Goal: Task Accomplishment & Management: Manage account settings

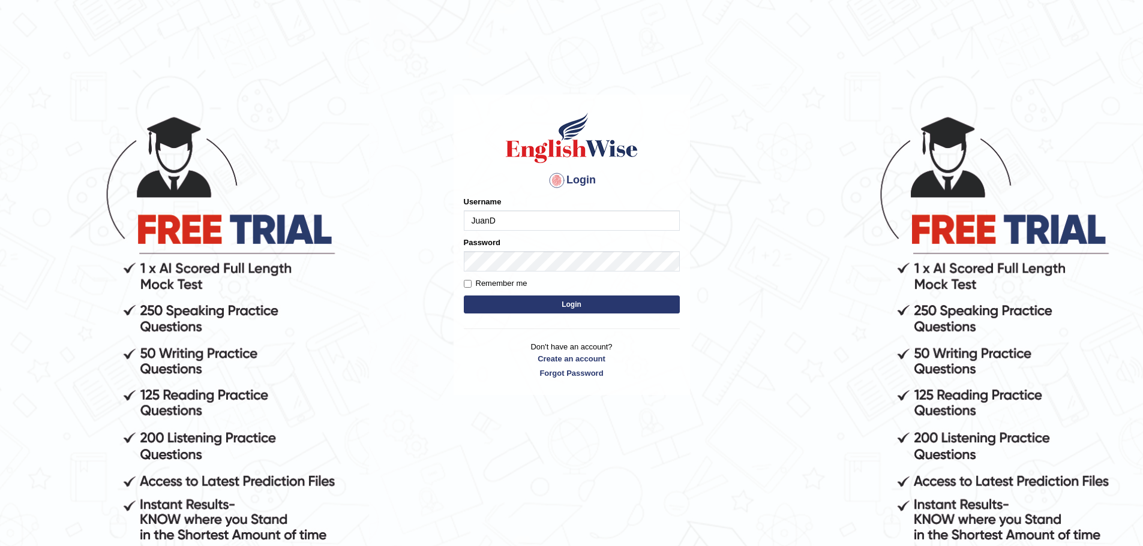
type input "JuanD"
click at [560, 299] on button "Login" at bounding box center [572, 305] width 216 height 18
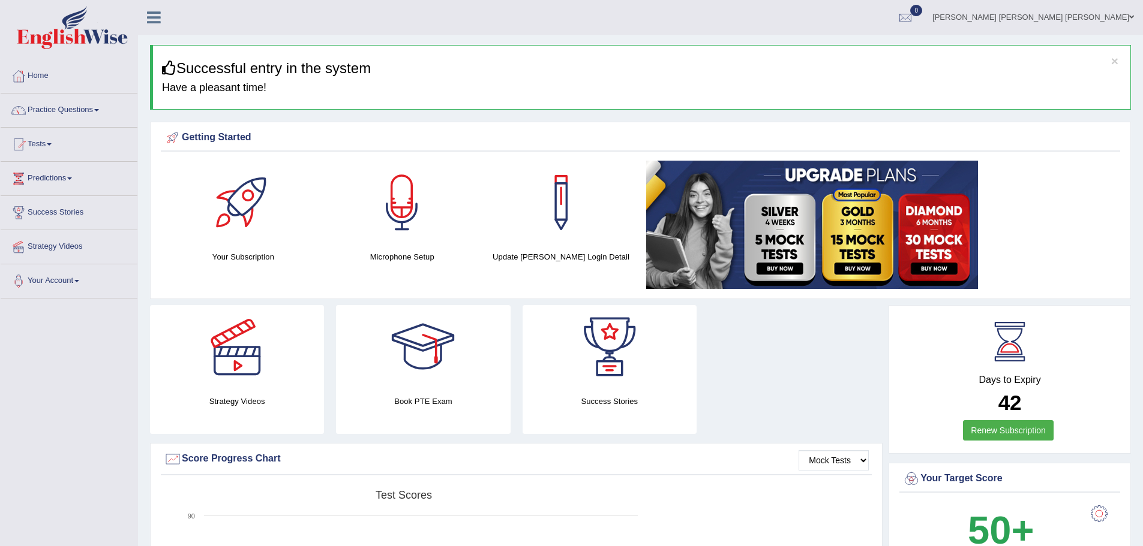
click at [71, 110] on link "Practice Questions" at bounding box center [69, 109] width 137 height 30
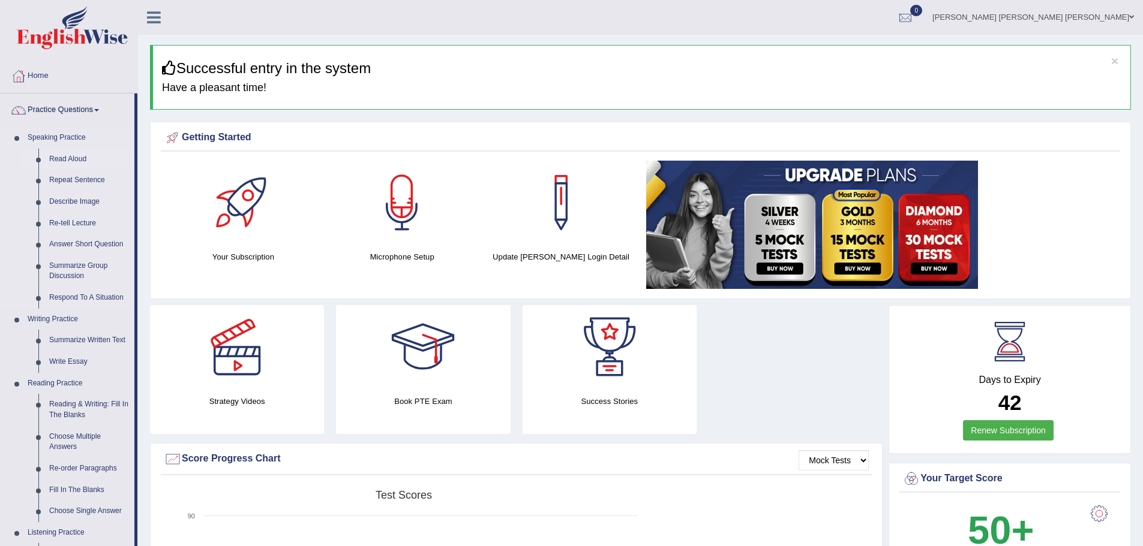
click at [62, 157] on link "Read Aloud" at bounding box center [89, 160] width 91 height 22
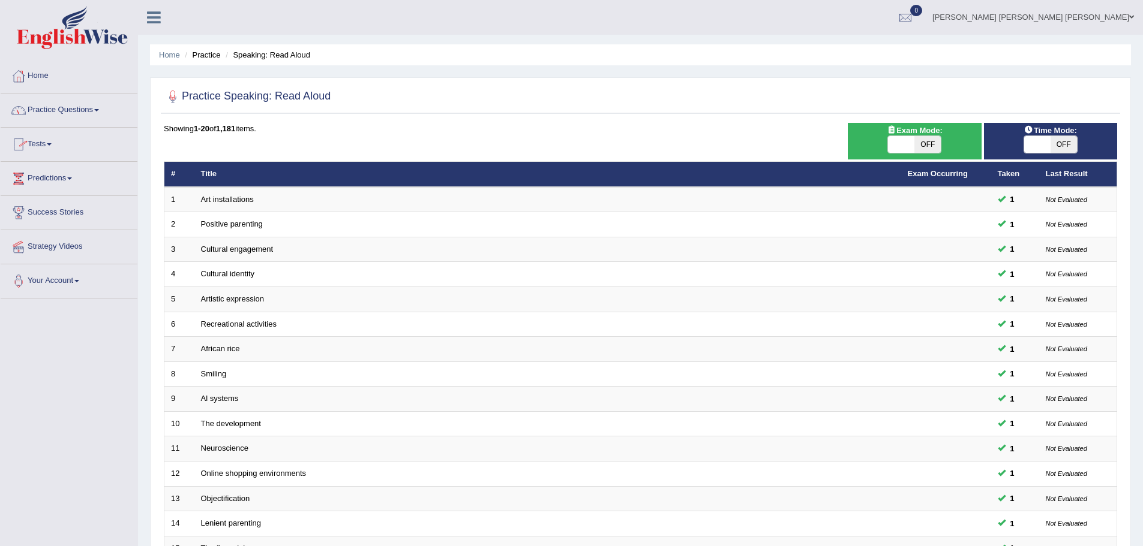
click at [49, 146] on link "Tests" at bounding box center [69, 143] width 137 height 30
click at [71, 167] on link "Take Practice Sectional Test" at bounding box center [78, 172] width 112 height 22
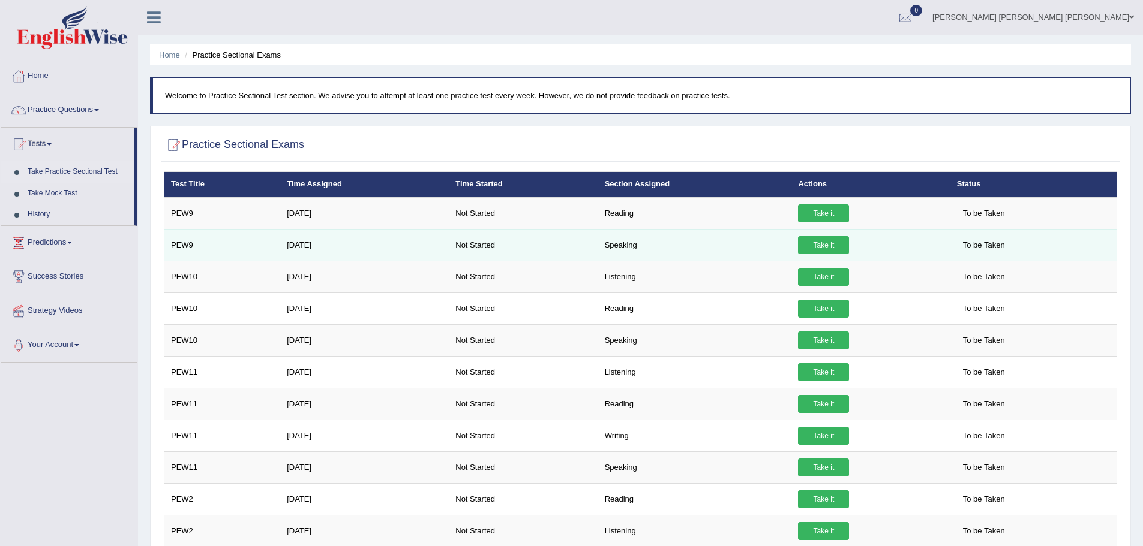
click at [836, 245] on link "Take it" at bounding box center [823, 245] width 51 height 18
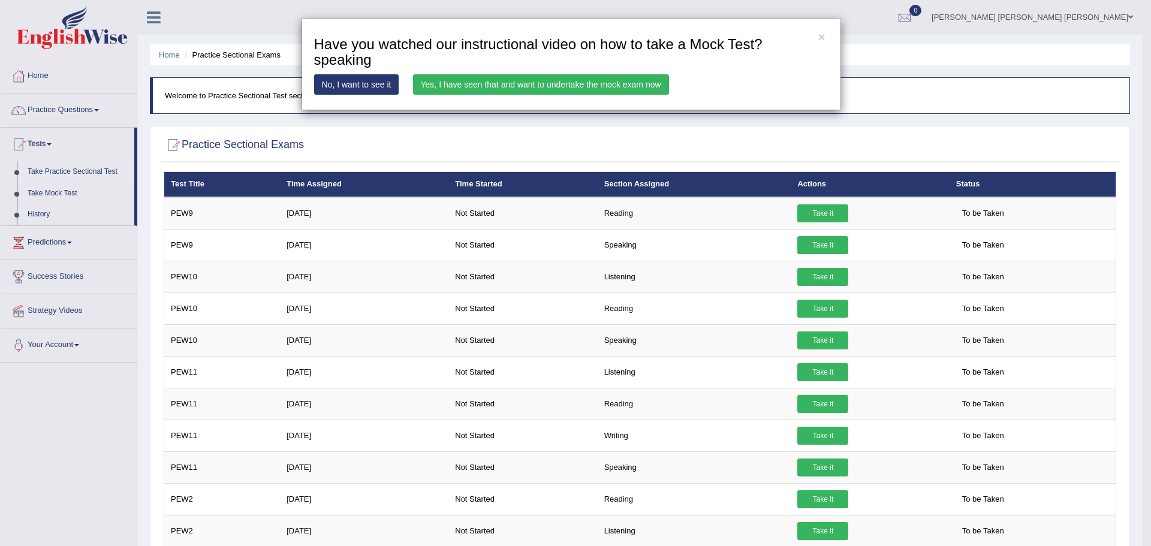
click at [546, 83] on link "Yes, I have seen that and want to undertake the mock exam now" at bounding box center [541, 84] width 256 height 20
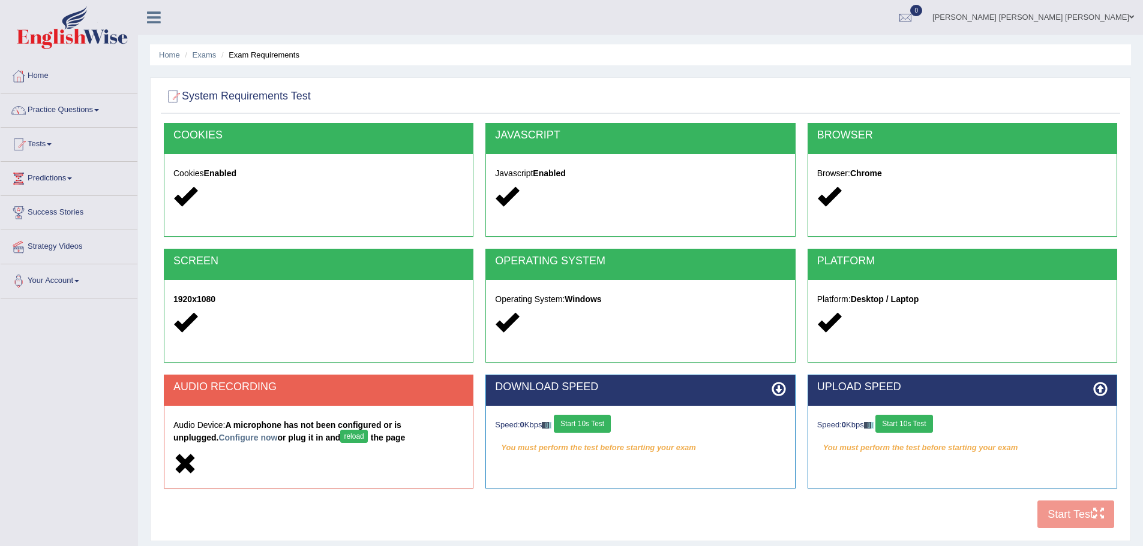
scroll to position [60, 0]
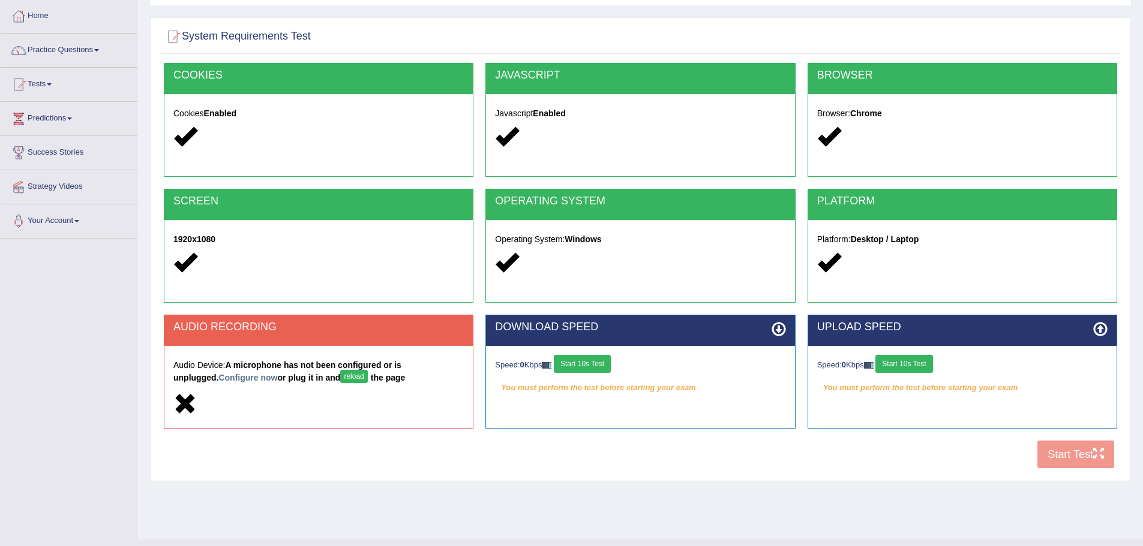
click at [596, 361] on button "Start 10s Test" at bounding box center [582, 364] width 57 height 18
click at [906, 369] on div "Speed: 0 Kbps Start 10s Test" at bounding box center [962, 365] width 290 height 21
click at [906, 368] on button "Start 10s Test" at bounding box center [903, 364] width 57 height 18
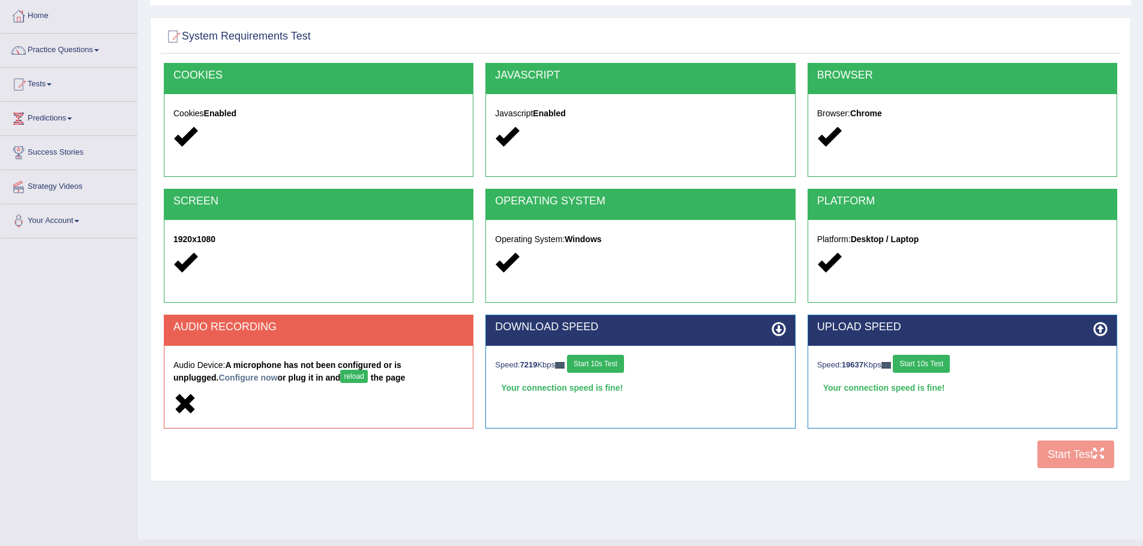
click at [596, 368] on button "Start 10s Test" at bounding box center [595, 364] width 57 height 18
click at [922, 363] on button "Start 10s Test" at bounding box center [920, 364] width 57 height 18
click at [340, 383] on button "reload" at bounding box center [353, 376] width 27 height 13
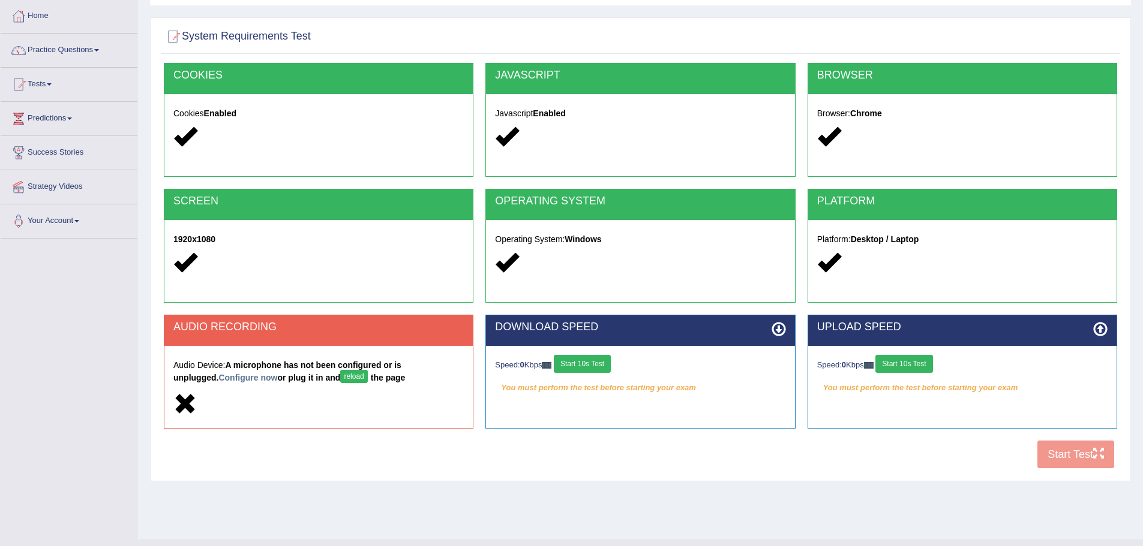
click at [585, 363] on button "Start 10s Test" at bounding box center [582, 364] width 57 height 18
click at [901, 361] on button "Start 10s Test" at bounding box center [903, 364] width 57 height 18
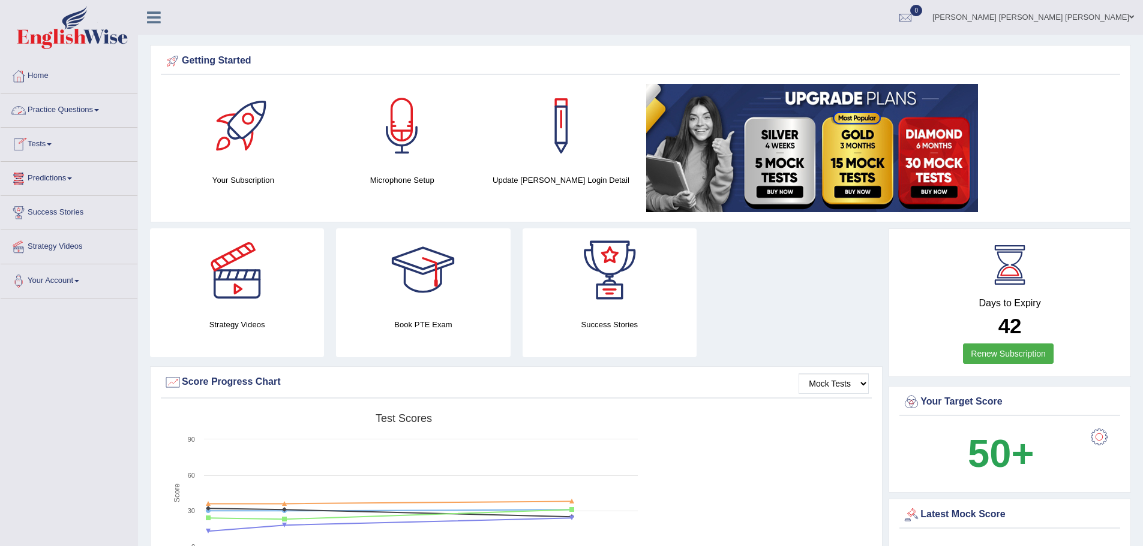
click at [73, 109] on link "Practice Questions" at bounding box center [69, 109] width 137 height 30
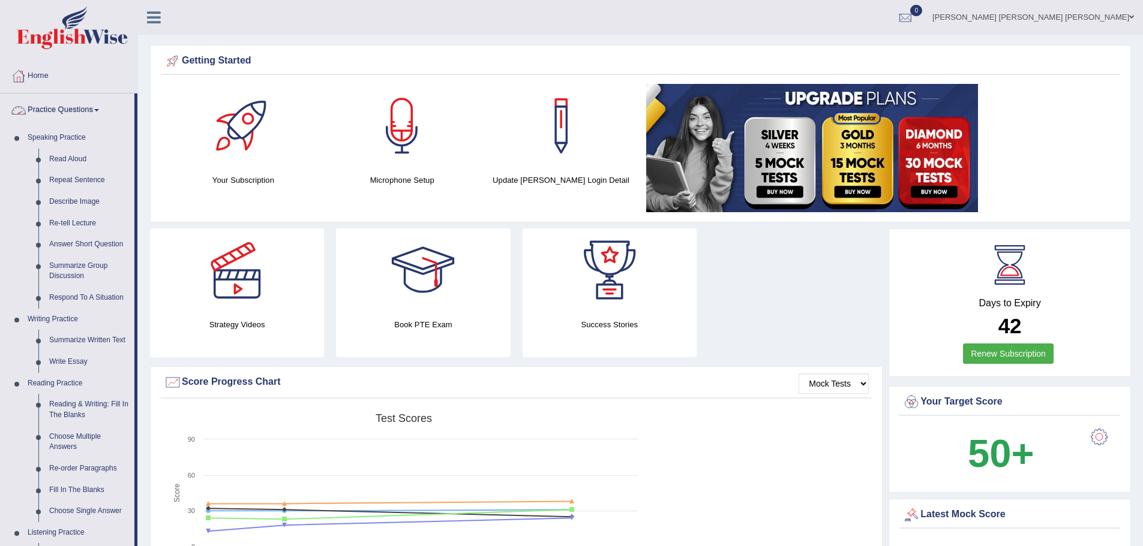
click at [65, 110] on link "Practice Questions" at bounding box center [68, 109] width 134 height 30
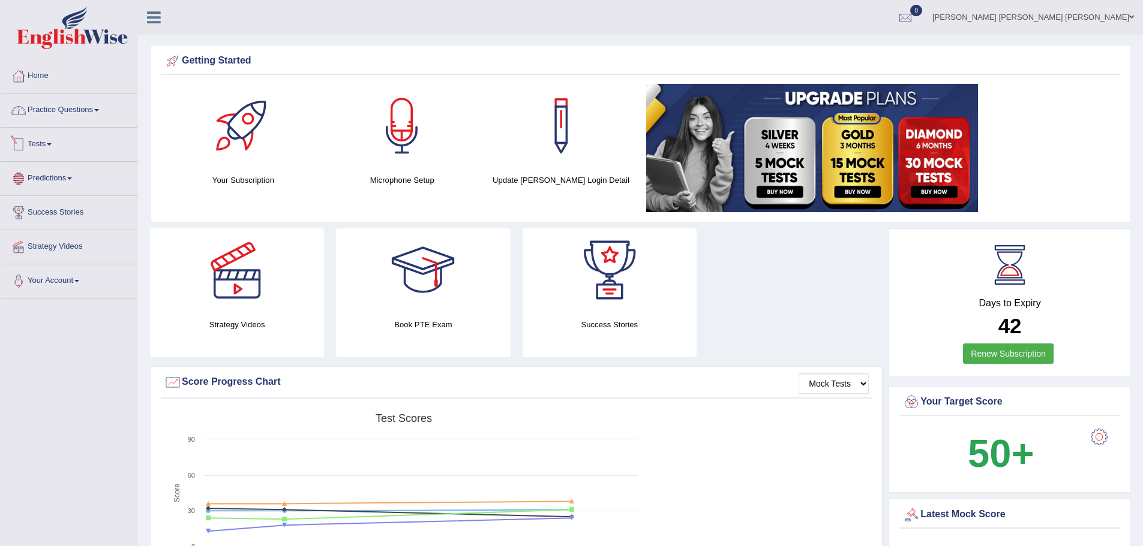
click at [47, 149] on link "Tests" at bounding box center [69, 143] width 137 height 30
click at [69, 171] on link "Take Practice Sectional Test" at bounding box center [78, 172] width 112 height 22
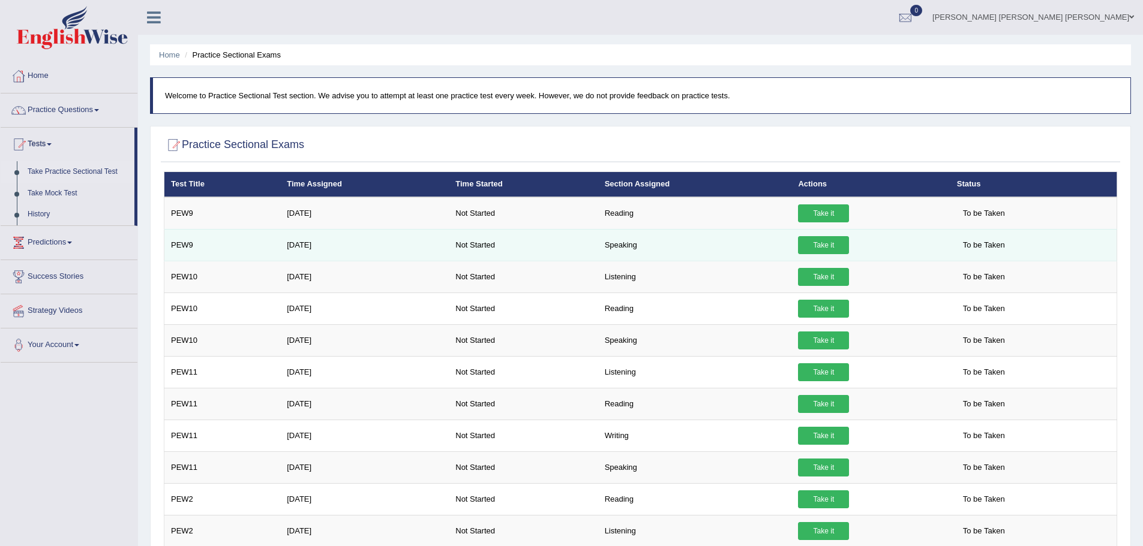
click at [814, 245] on link "Take it" at bounding box center [823, 245] width 51 height 18
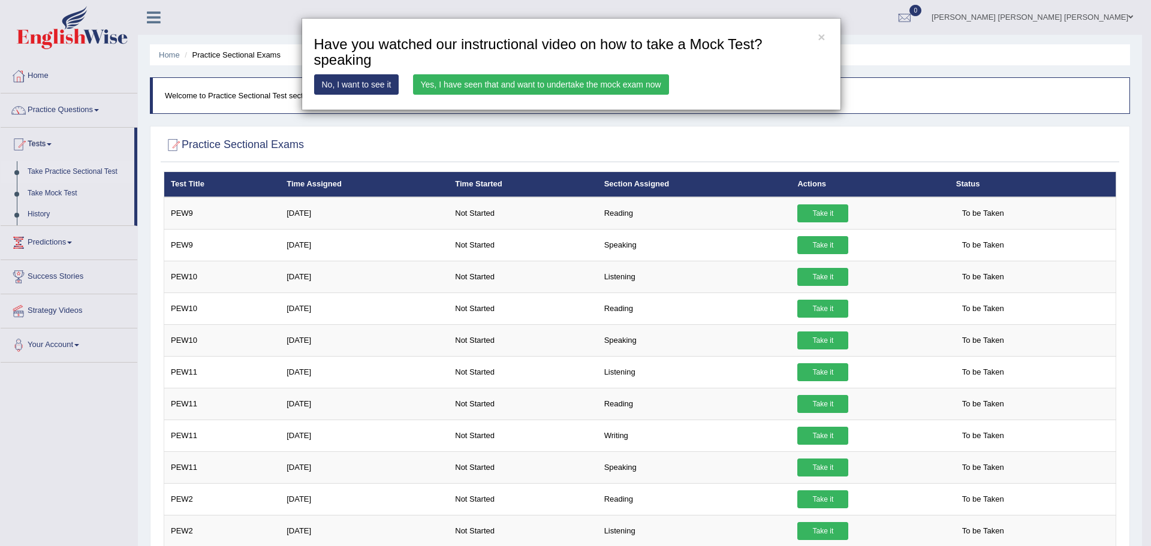
click at [542, 80] on link "Yes, I have seen that and want to undertake the mock exam now" at bounding box center [541, 84] width 256 height 20
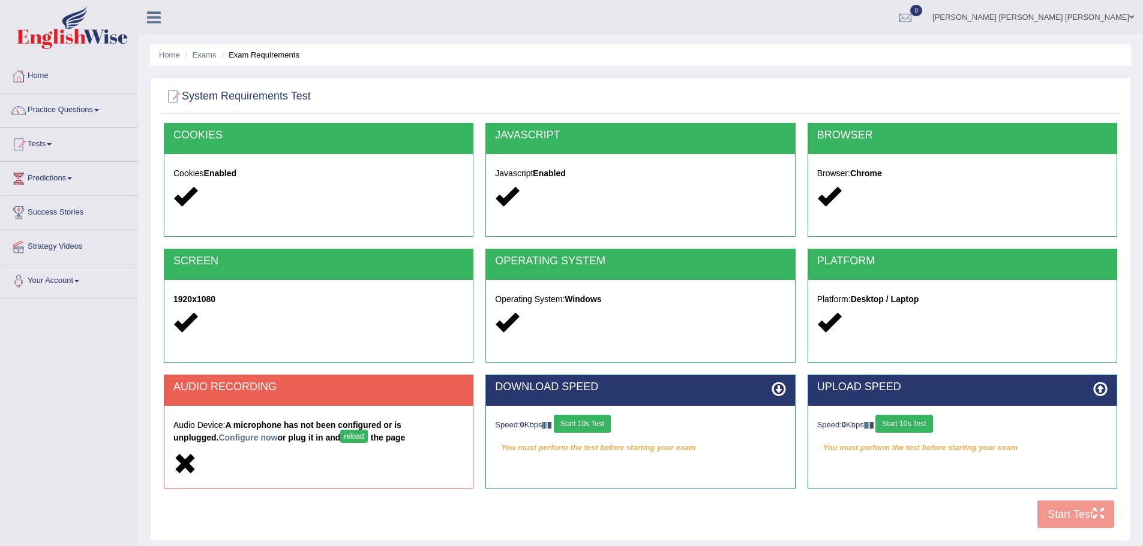
click at [340, 441] on button "reload" at bounding box center [353, 436] width 27 height 13
click at [600, 425] on button "Start 10s Test" at bounding box center [582, 424] width 57 height 18
click at [916, 426] on button "Start 10s Test" at bounding box center [903, 424] width 57 height 18
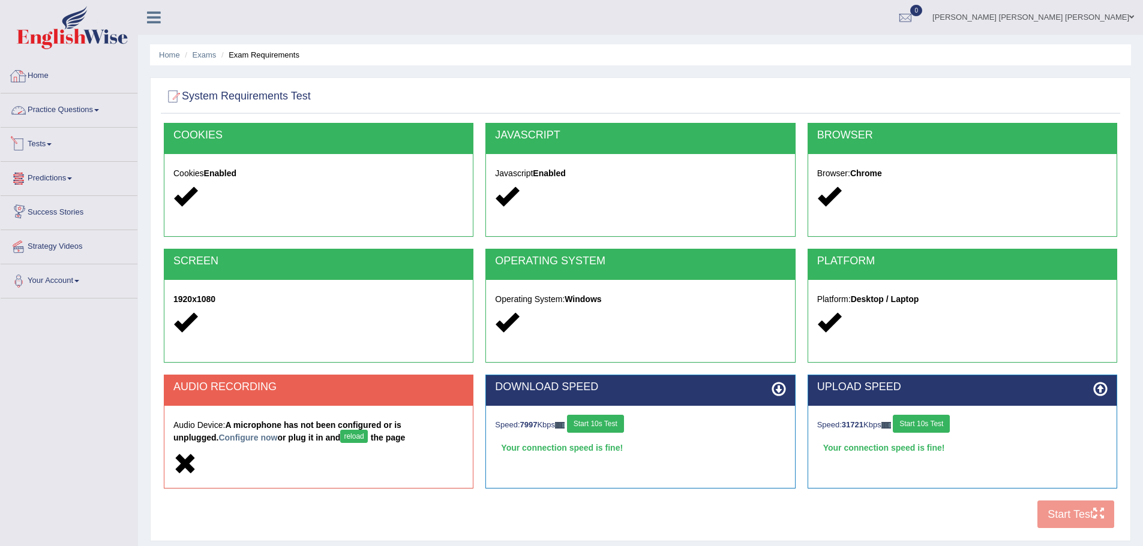
click at [51, 107] on link "Practice Questions" at bounding box center [69, 109] width 137 height 30
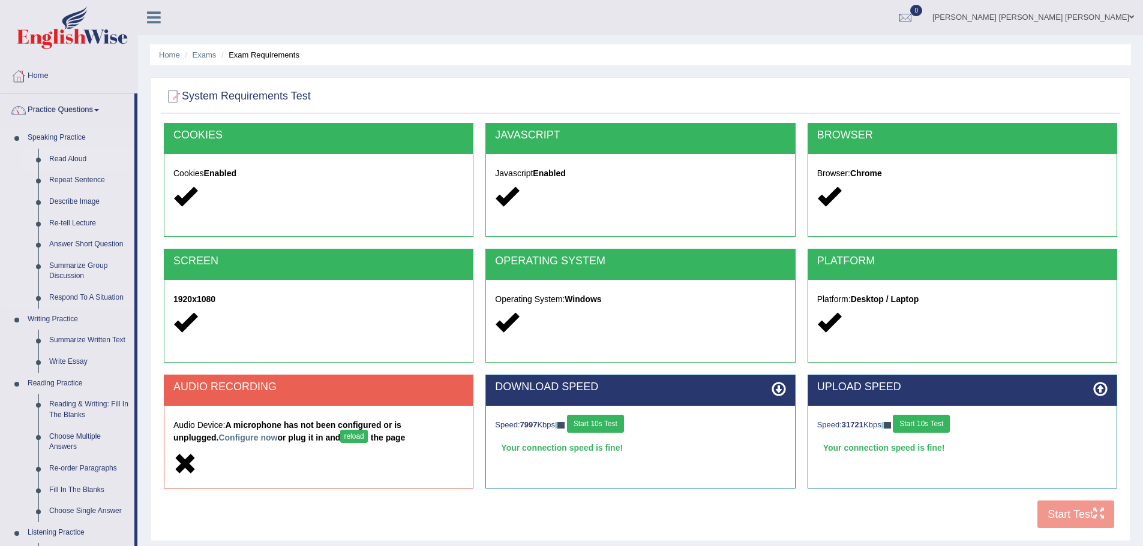
click at [60, 155] on link "Read Aloud" at bounding box center [89, 160] width 91 height 22
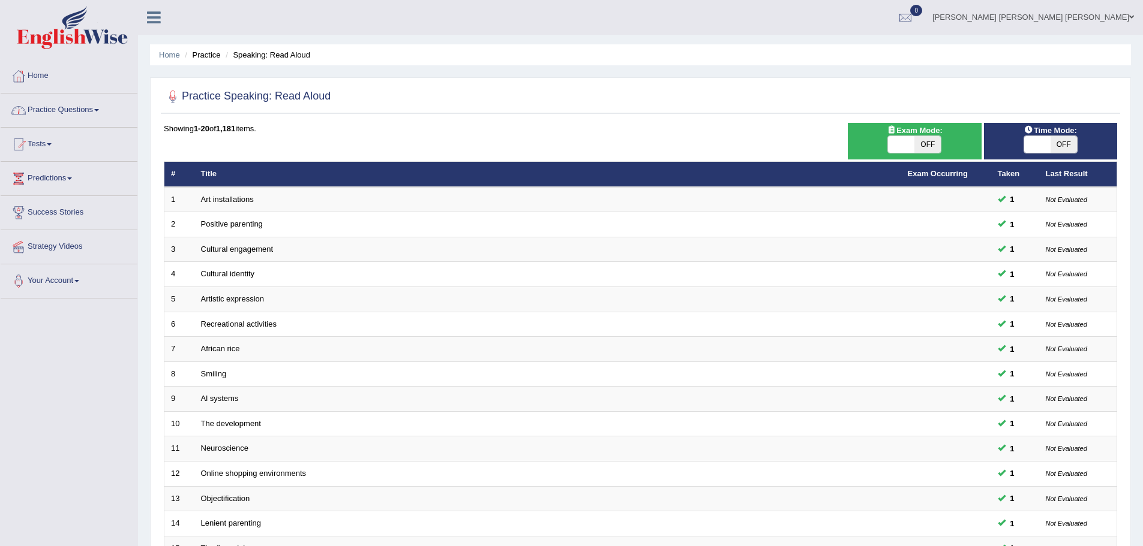
click at [76, 106] on link "Practice Questions" at bounding box center [69, 109] width 137 height 30
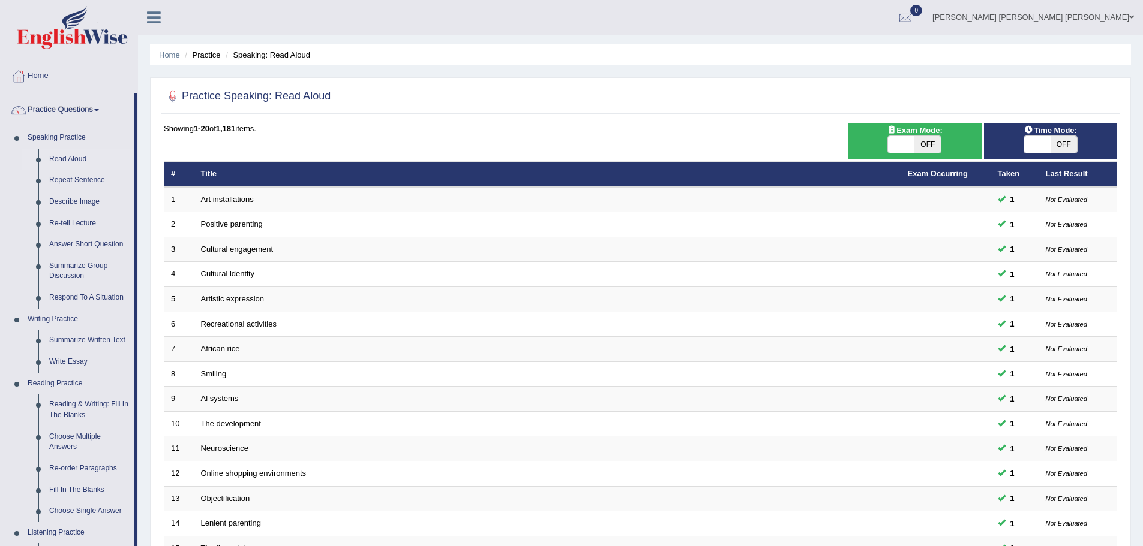
click at [58, 104] on link "Practice Questions" at bounding box center [68, 109] width 134 height 30
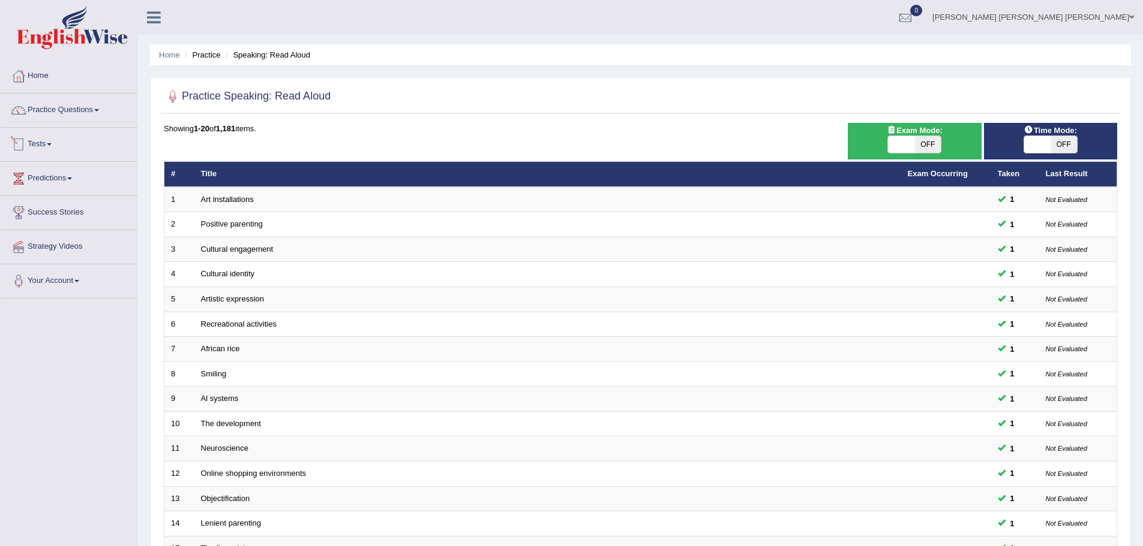
click at [47, 146] on link "Tests" at bounding box center [69, 143] width 137 height 30
click at [53, 170] on link "Take Practice Sectional Test" at bounding box center [78, 172] width 112 height 22
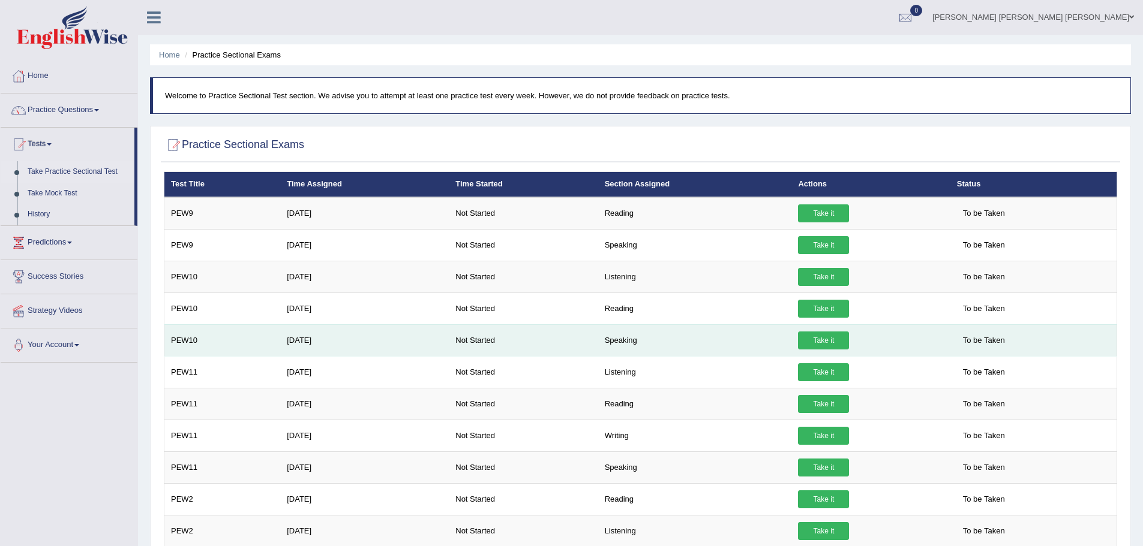
click at [805, 339] on link "Take it" at bounding box center [823, 341] width 51 height 18
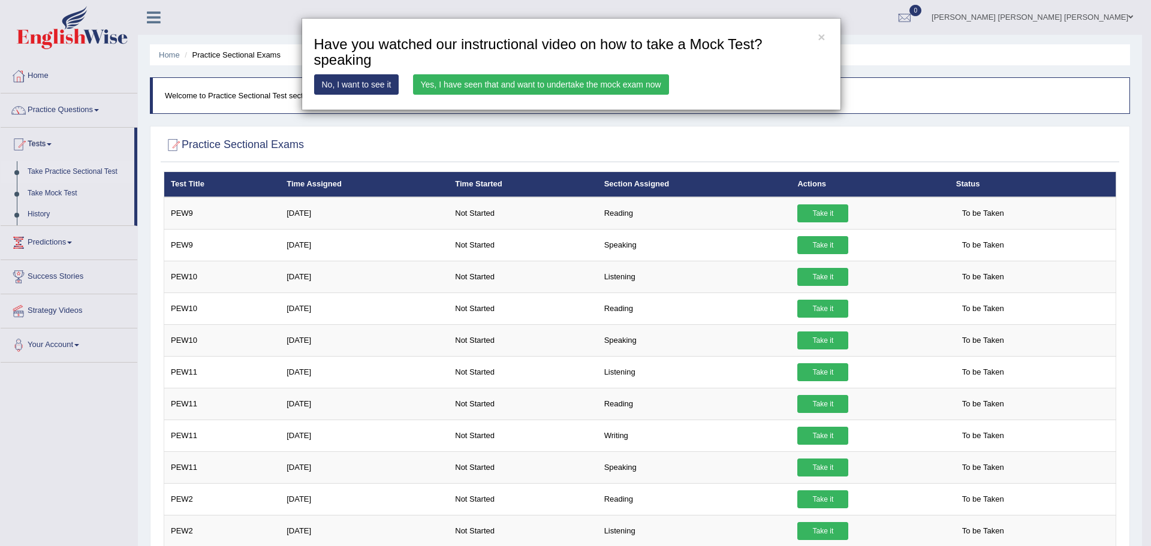
click at [522, 81] on link "Yes, I have seen that and want to undertake the mock exam now" at bounding box center [541, 84] width 256 height 20
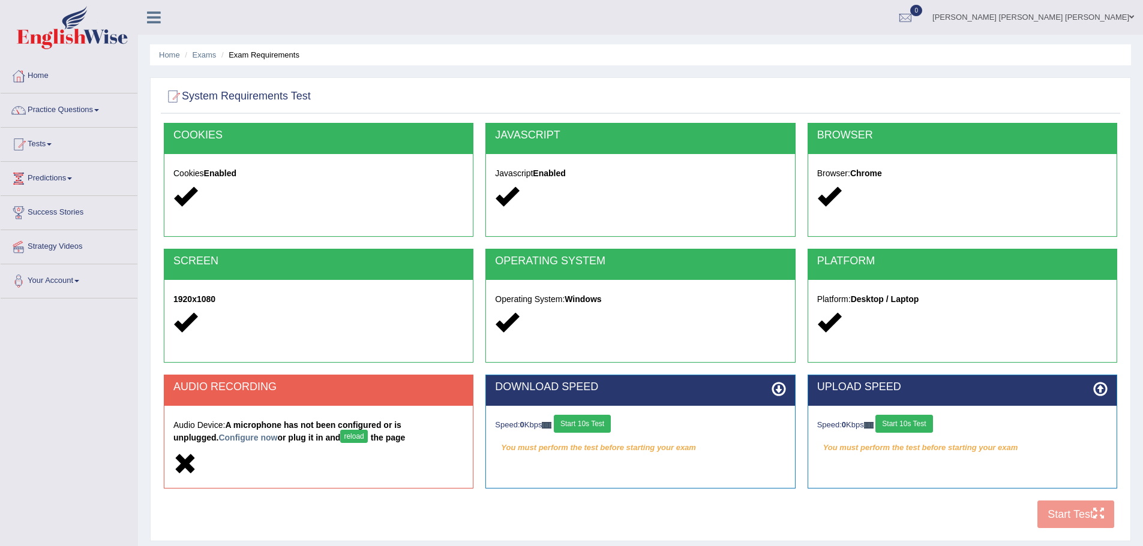
click at [602, 423] on button "Start 10s Test" at bounding box center [582, 424] width 57 height 18
click at [912, 424] on div "Speed: 0 Kbps Start 10s Test" at bounding box center [962, 425] width 290 height 21
click at [912, 419] on button "Start 10s Test" at bounding box center [903, 424] width 57 height 18
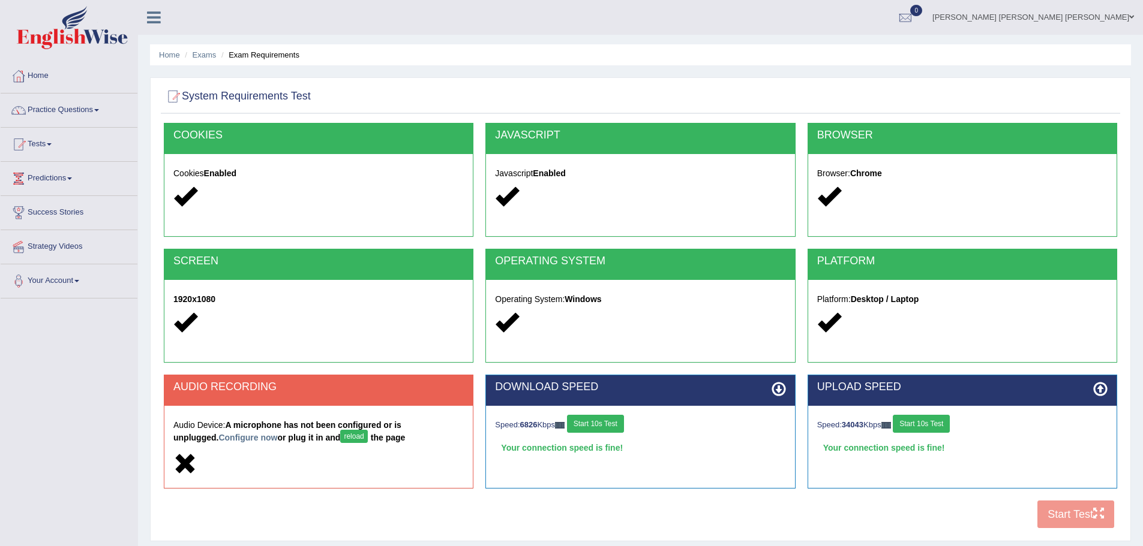
click at [340, 438] on button "reload" at bounding box center [353, 436] width 27 height 13
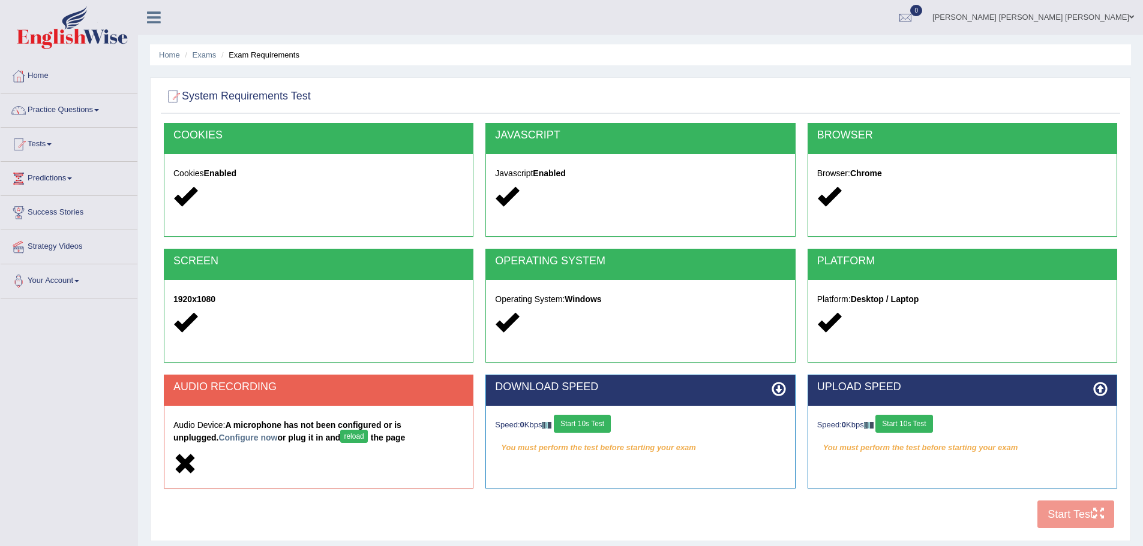
click at [340, 437] on button "reload" at bounding box center [353, 436] width 27 height 13
click at [64, 274] on link "Your Account" at bounding box center [69, 279] width 137 height 30
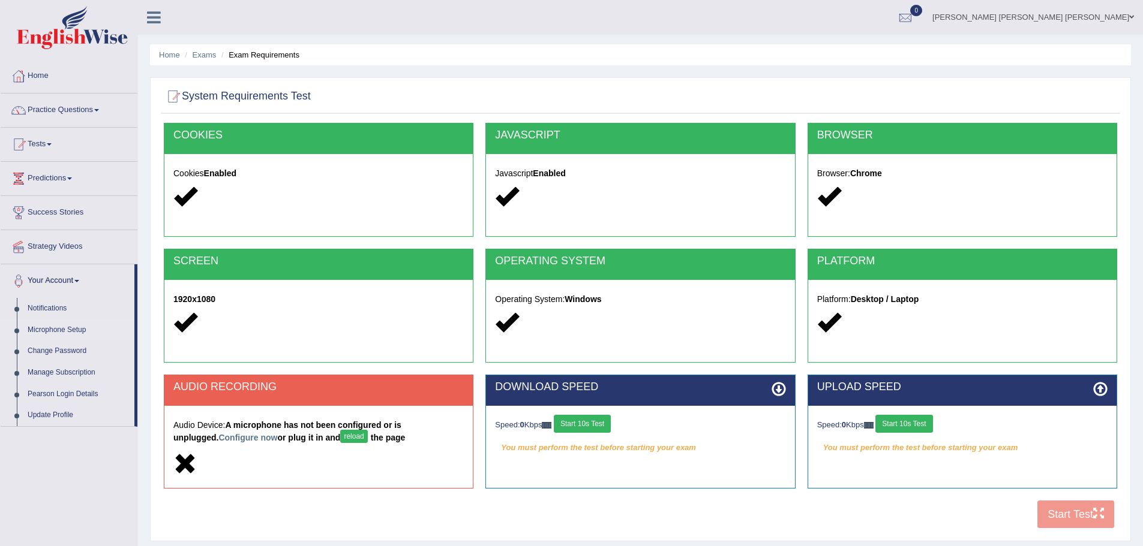
click at [63, 329] on link "Microphone Setup" at bounding box center [78, 331] width 112 height 22
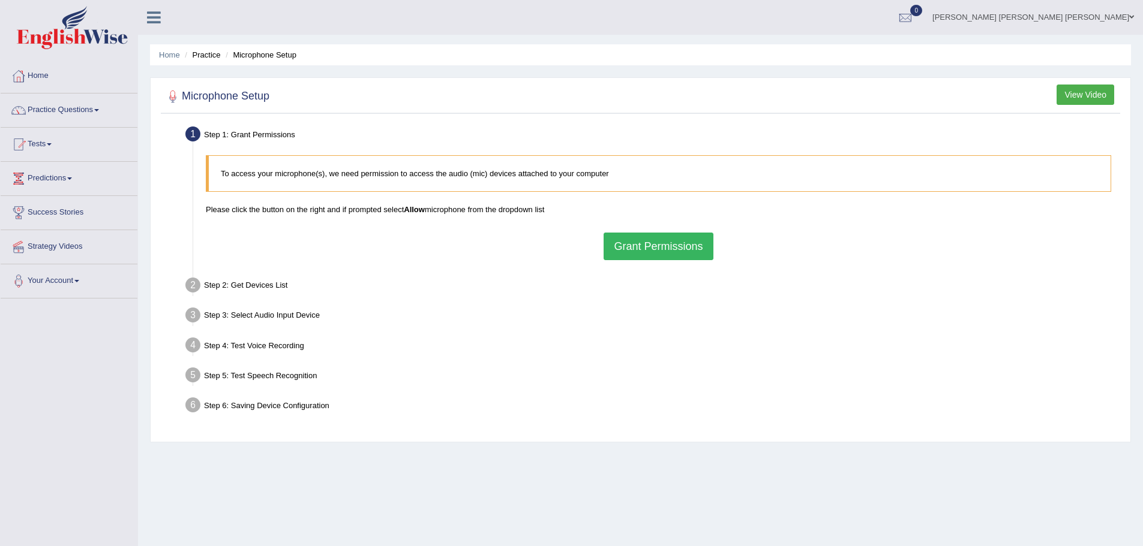
click at [636, 242] on button "Grant Permissions" at bounding box center [657, 247] width 109 height 28
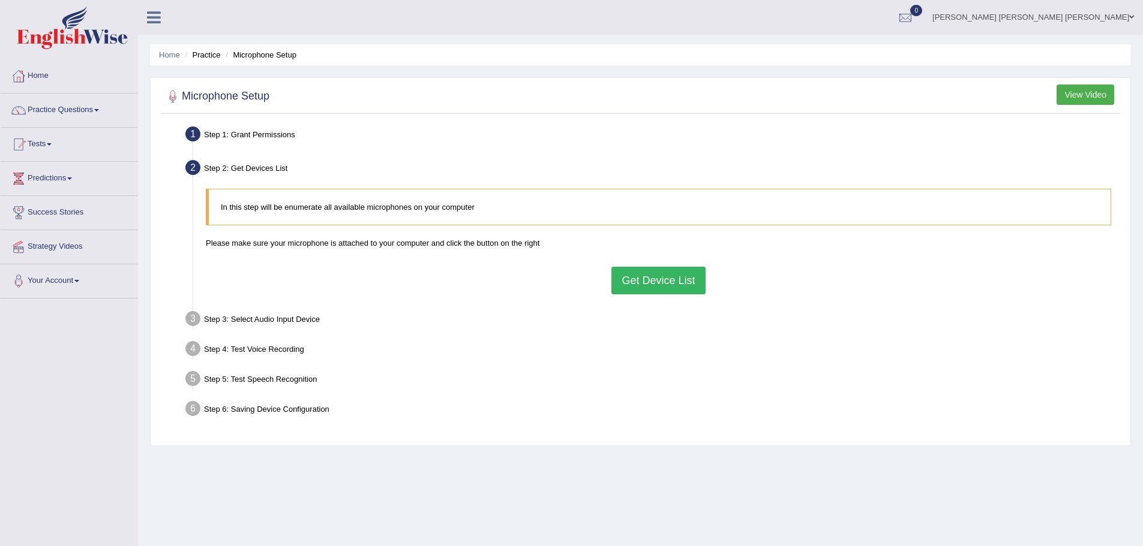
click at [664, 282] on button "Get Device List" at bounding box center [658, 281] width 94 height 28
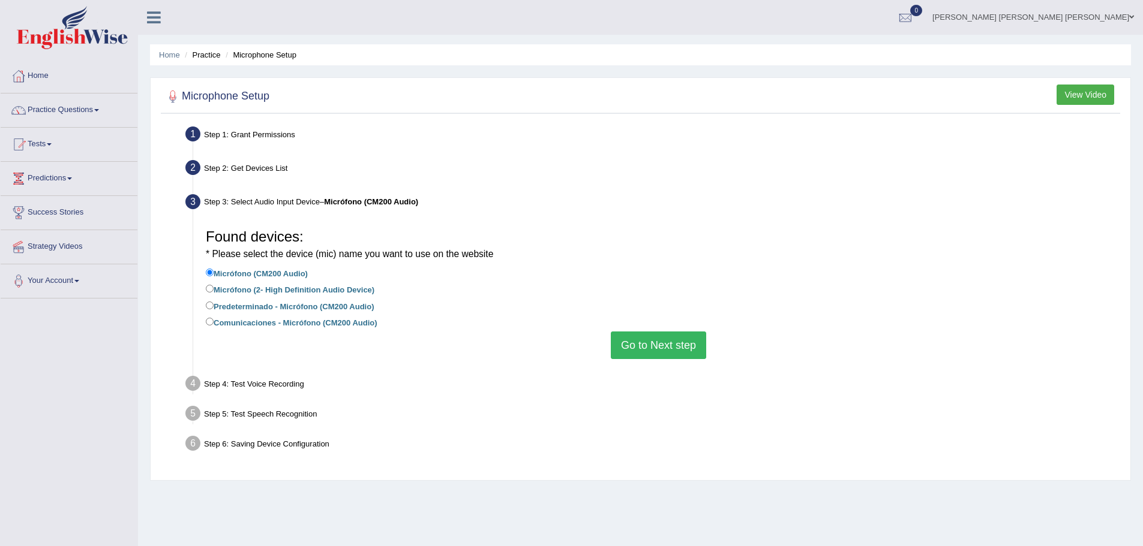
click at [672, 351] on button "Go to Next step" at bounding box center [658, 346] width 95 height 28
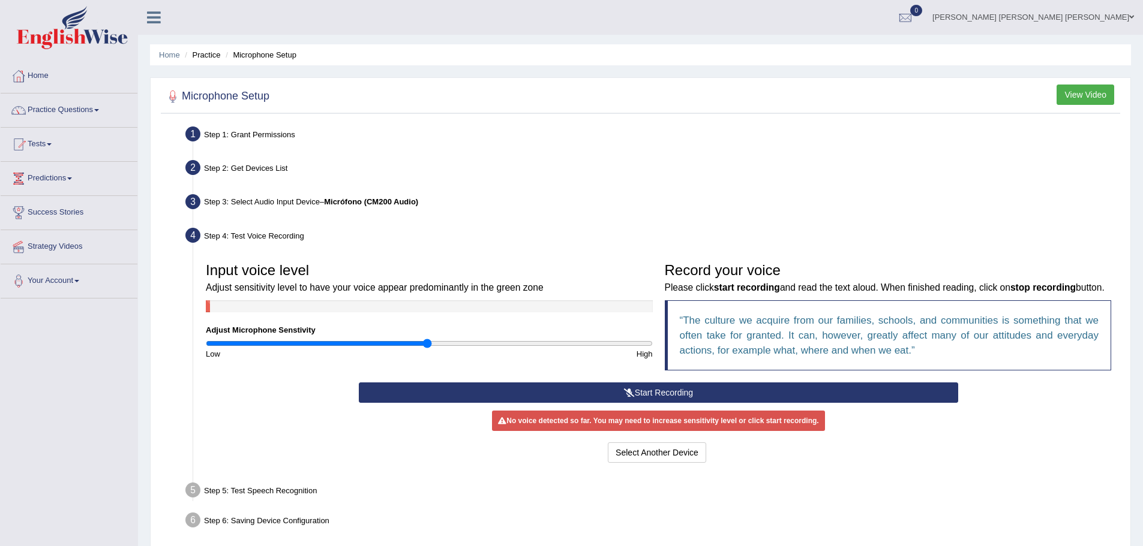
scroll to position [60, 0]
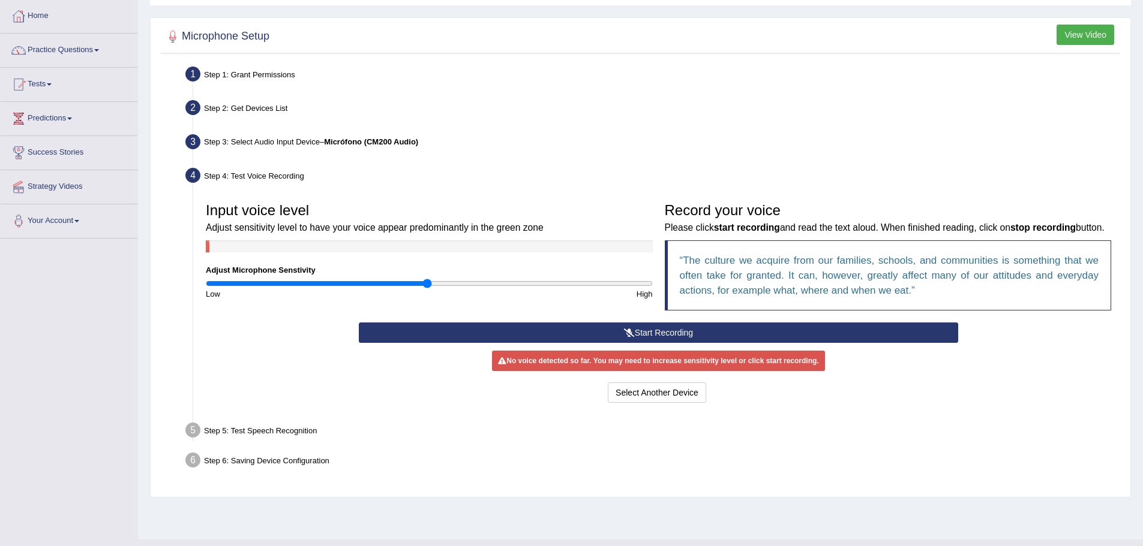
click at [650, 343] on button "Start Recording" at bounding box center [658, 333] width 599 height 20
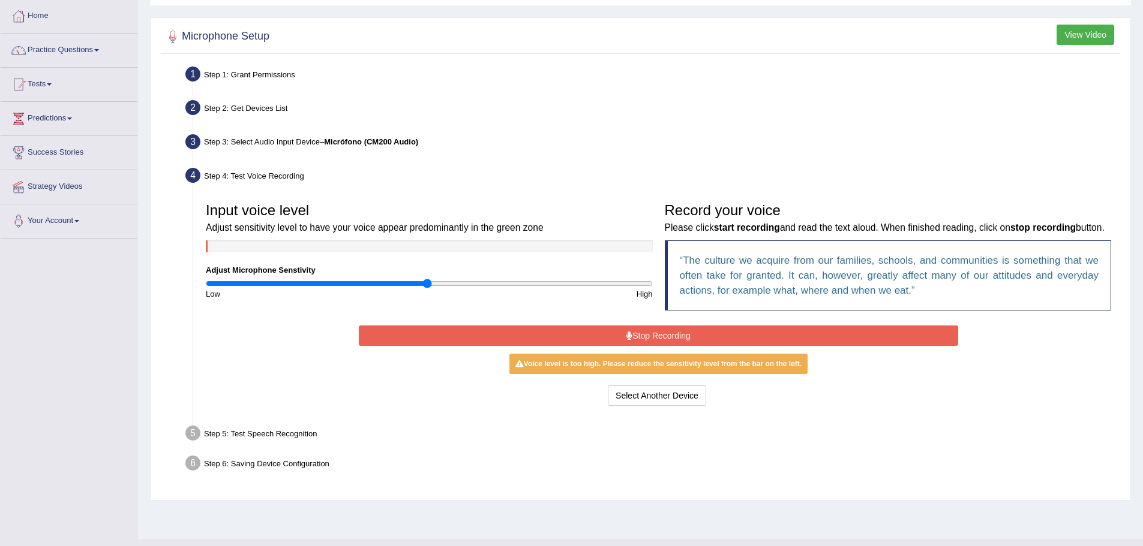
click at [646, 346] on button "Stop Recording" at bounding box center [658, 336] width 599 height 20
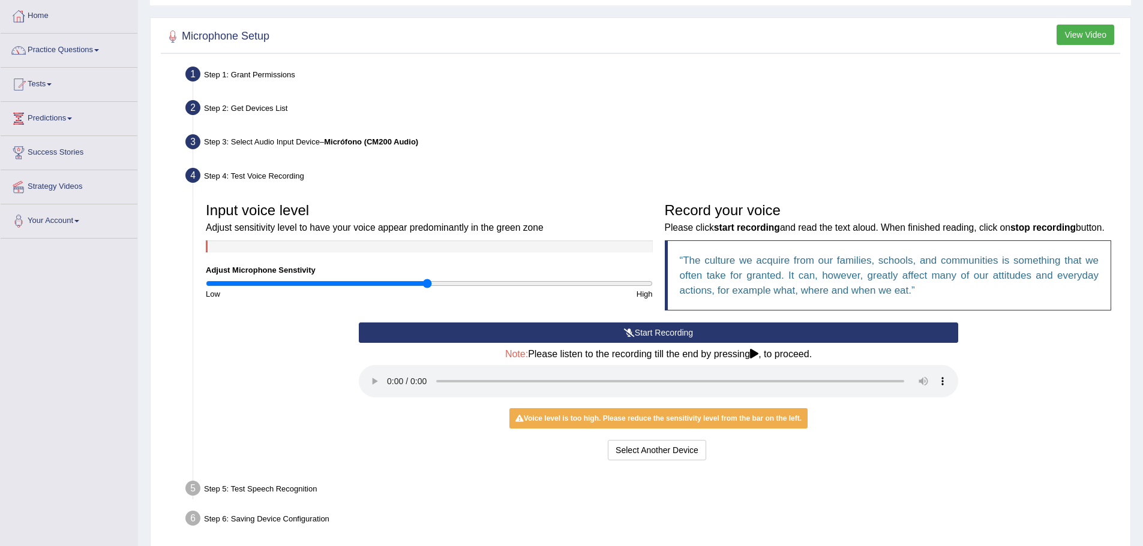
scroll to position [124, 0]
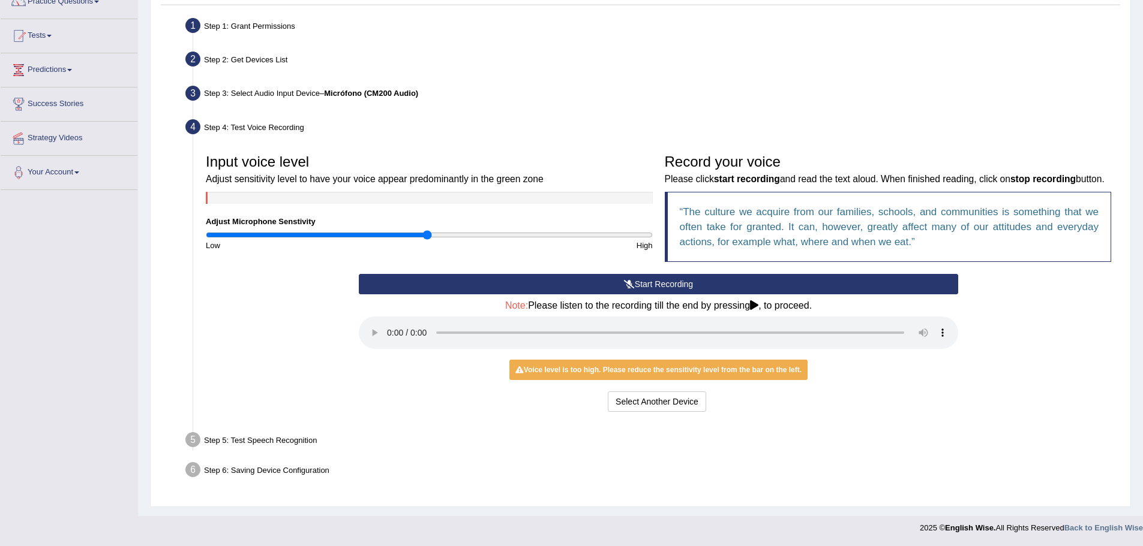
click at [711, 371] on div "Voice level is too high. Please reduce the sensitivity level from the bar on th…" at bounding box center [658, 370] width 298 height 20
click at [669, 407] on button "Select Another Device" at bounding box center [657, 402] width 98 height 20
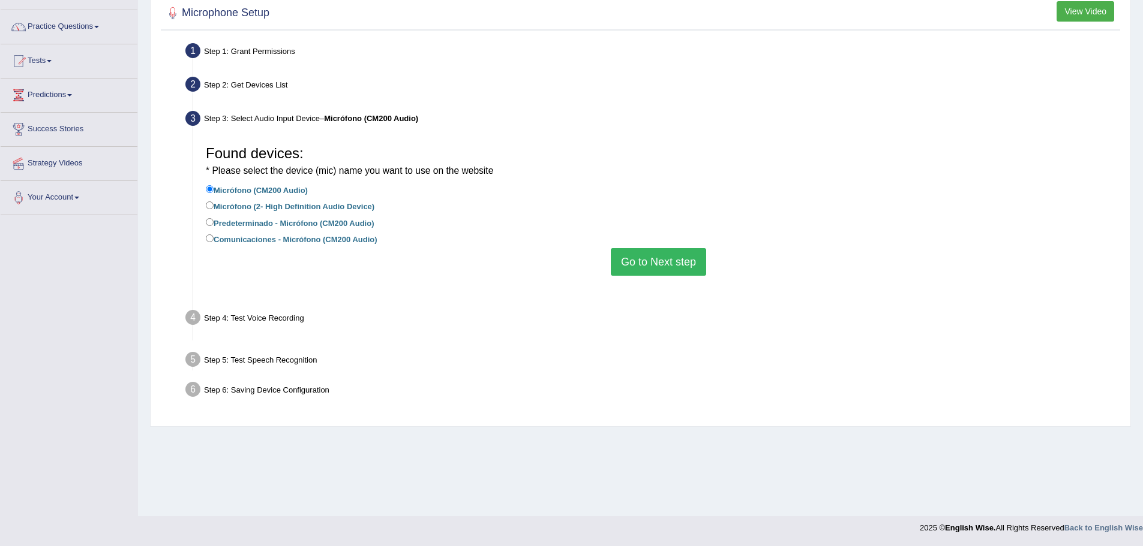
scroll to position [83, 0]
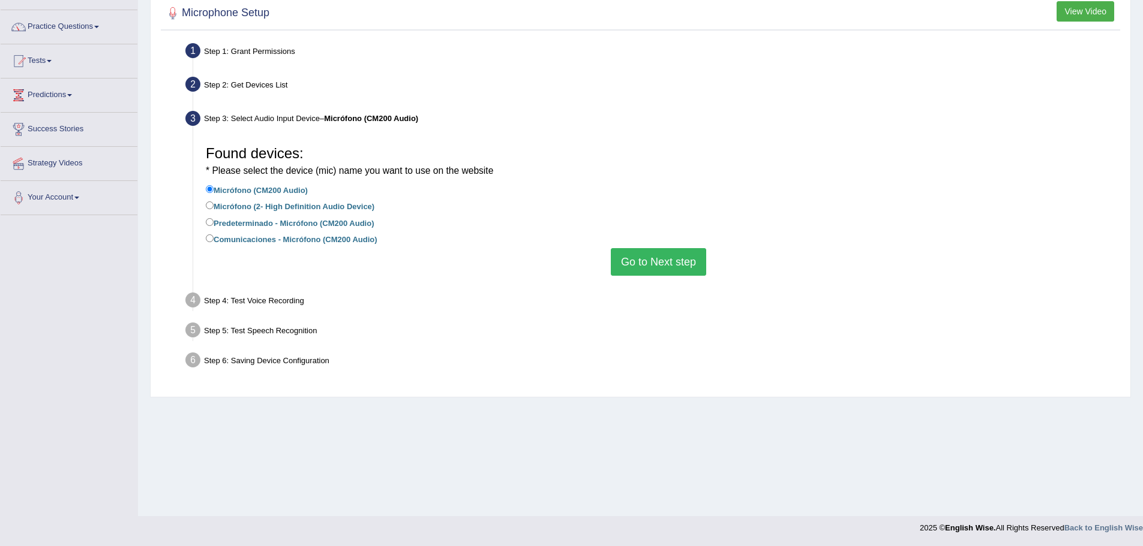
click at [651, 266] on button "Go to Next step" at bounding box center [658, 262] width 95 height 28
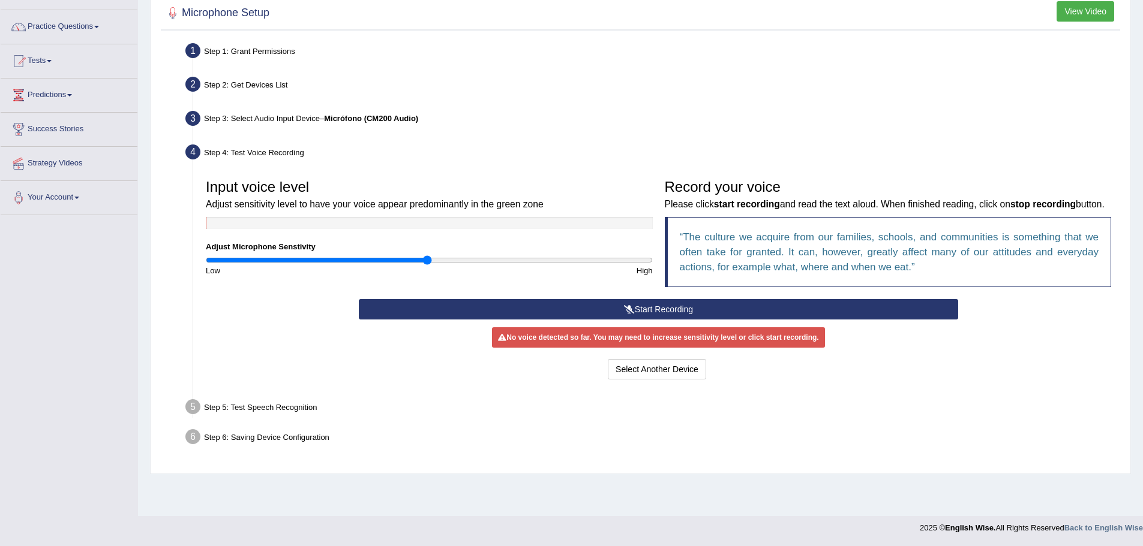
click at [626, 314] on icon at bounding box center [629, 309] width 11 height 8
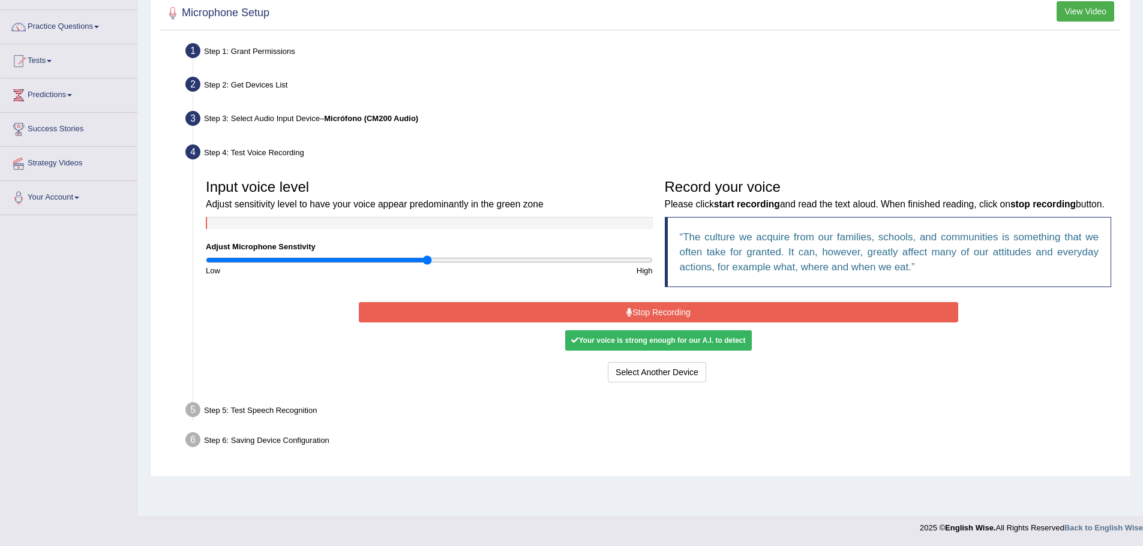
click at [660, 323] on button "Stop Recording" at bounding box center [658, 312] width 599 height 20
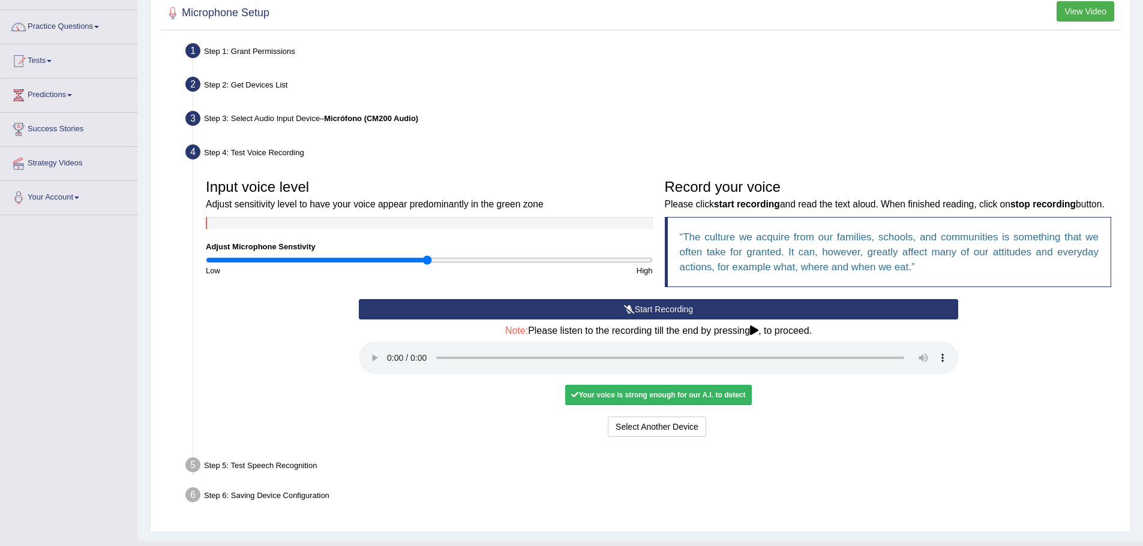
scroll to position [124, 0]
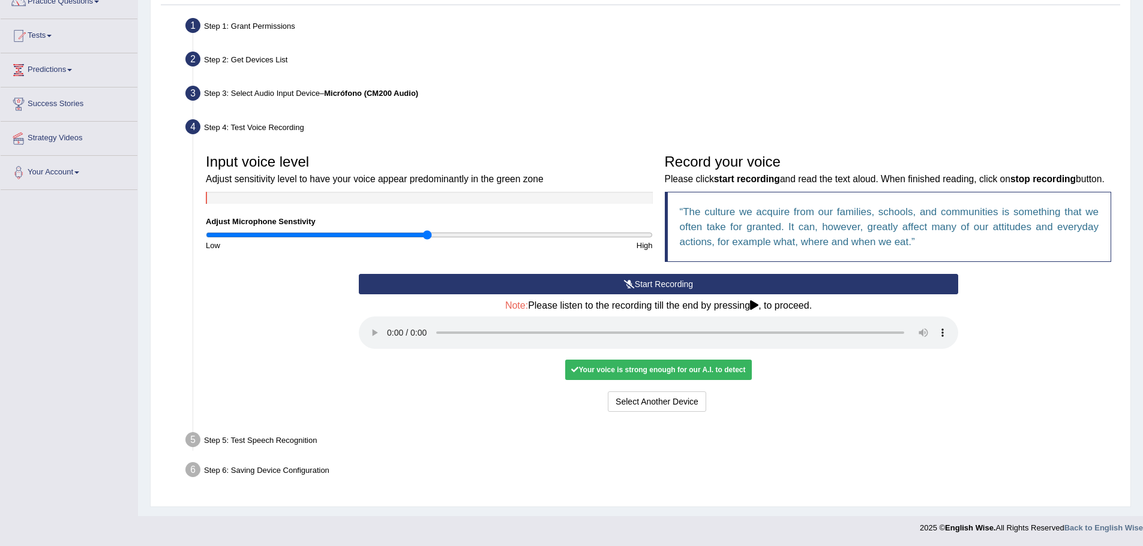
click at [696, 372] on div "Your voice is strong enough for our A.I. to detect" at bounding box center [658, 370] width 186 height 20
click at [645, 401] on button "Select Another Device" at bounding box center [657, 402] width 98 height 20
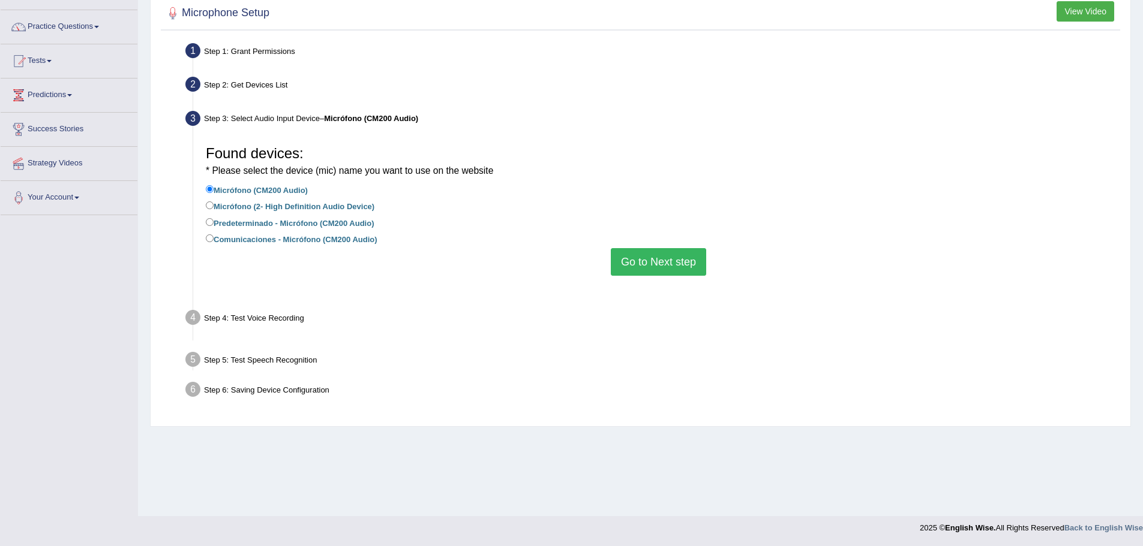
scroll to position [83, 0]
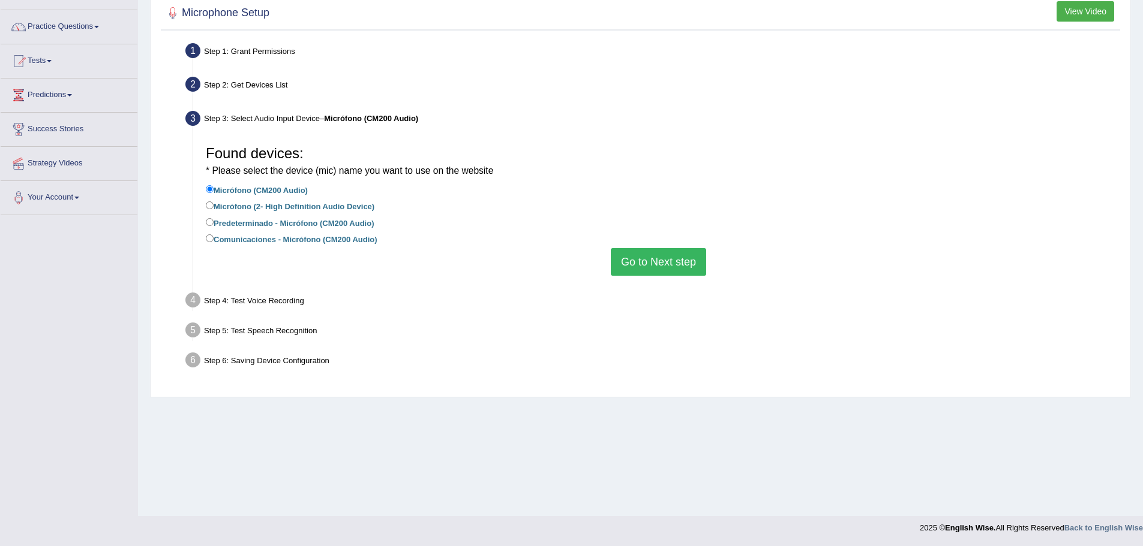
click at [678, 265] on button "Go to Next step" at bounding box center [658, 262] width 95 height 28
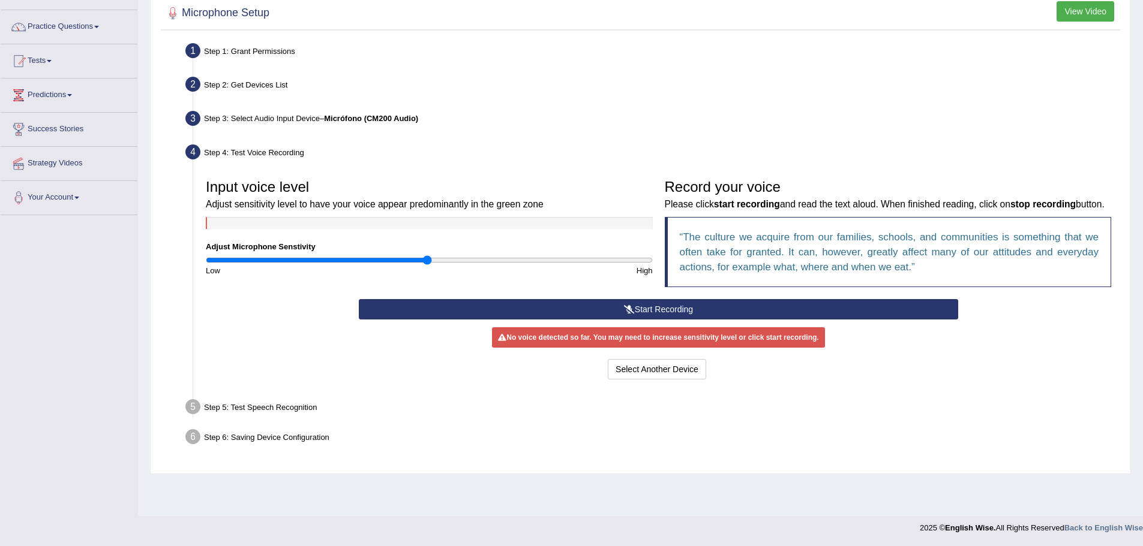
click at [641, 320] on button "Start Recording" at bounding box center [658, 309] width 599 height 20
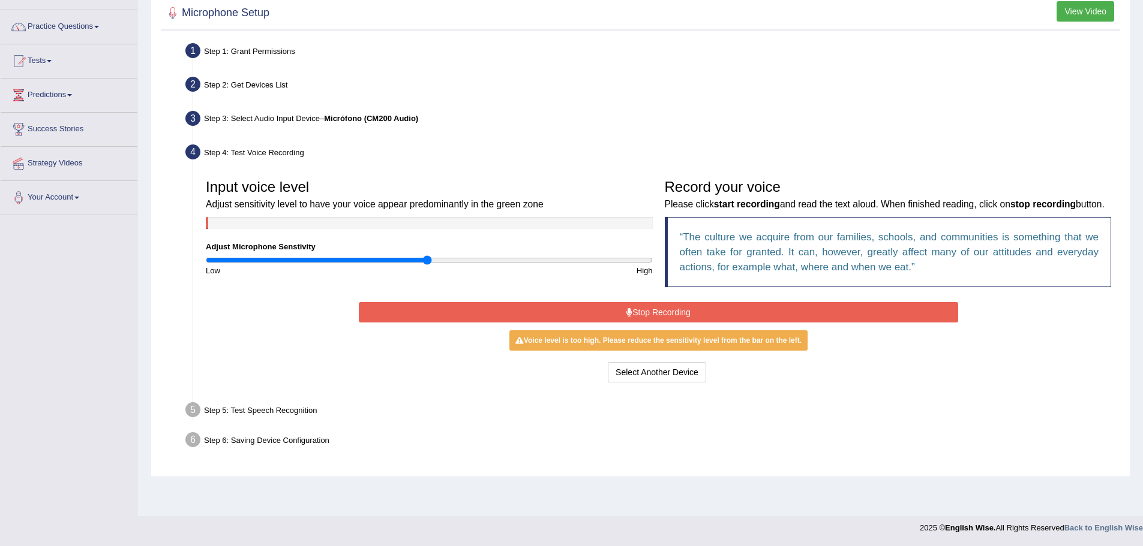
click at [657, 351] on div "Voice level is too high. Please reduce the sensitivity level from the bar on th…" at bounding box center [658, 340] width 298 height 20
click at [647, 323] on button "Stop Recording" at bounding box center [658, 312] width 599 height 20
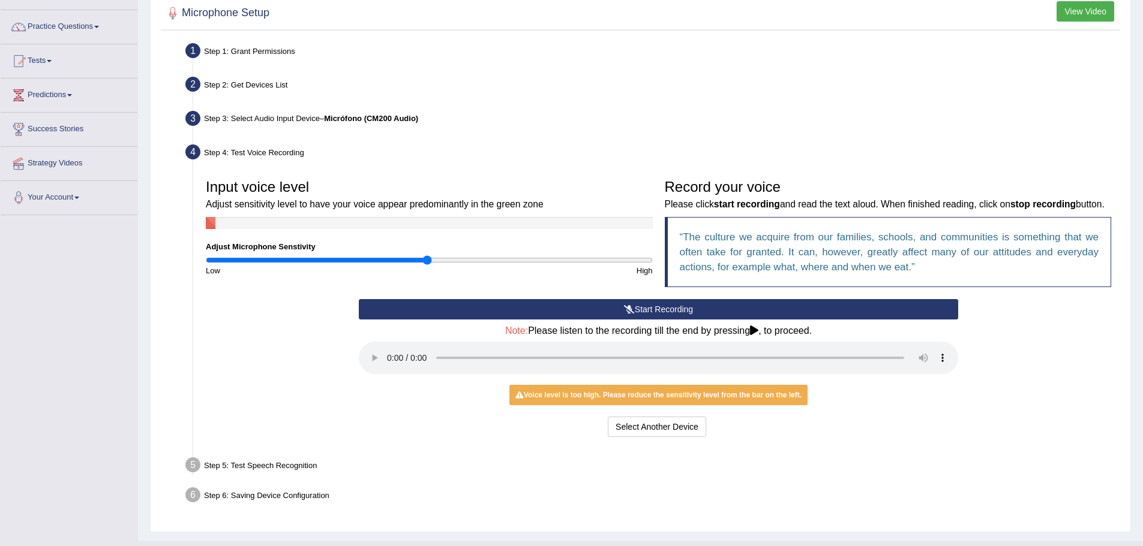
click at [665, 405] on div "Voice level is too high. Please reduce the sensitivity level from the bar on th…" at bounding box center [658, 395] width 298 height 20
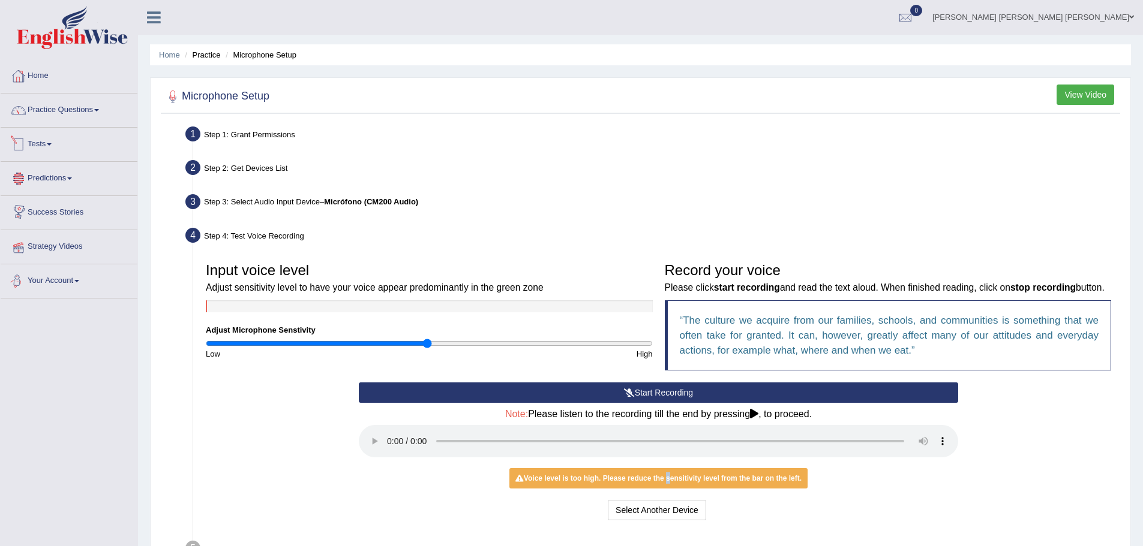
scroll to position [124, 0]
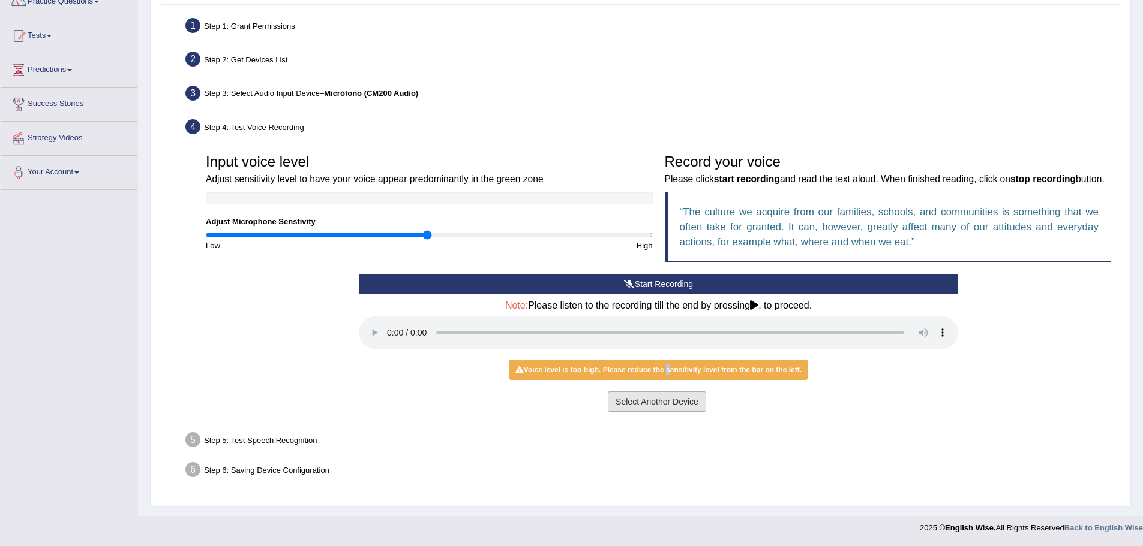
click at [652, 404] on button "Select Another Device" at bounding box center [657, 402] width 98 height 20
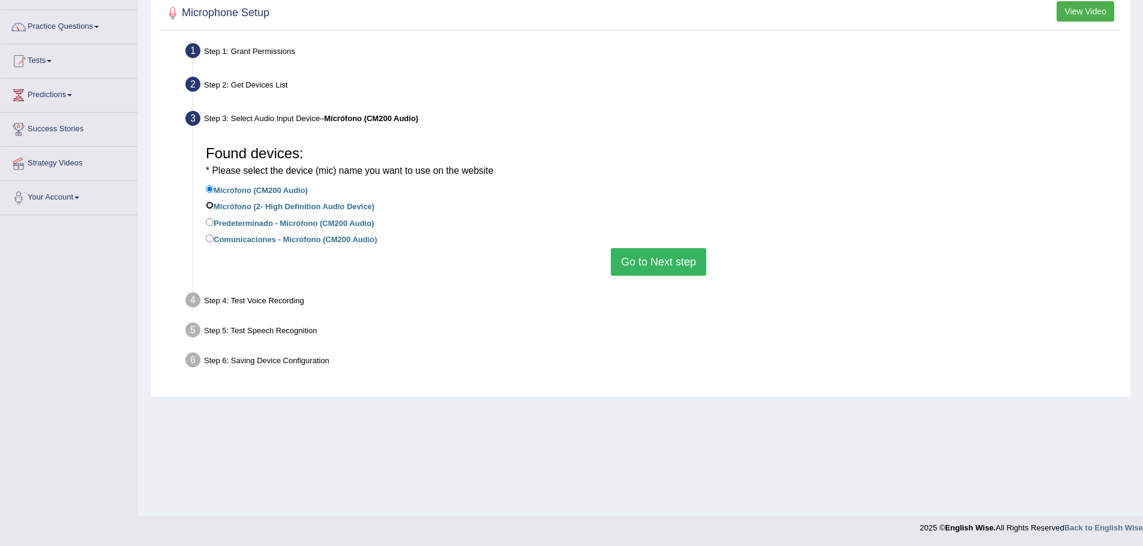
click at [209, 204] on input "Micrófono (2- High Definition Audio Device)" at bounding box center [210, 206] width 8 height 8
radio input "true"
click at [208, 224] on input "Predeterminado - Micrófono (CM200 Audio)" at bounding box center [210, 222] width 8 height 8
radio input "true"
click at [209, 244] on label "Comunicaciones - Micrófono (CM200 Audio)" at bounding box center [292, 238] width 172 height 13
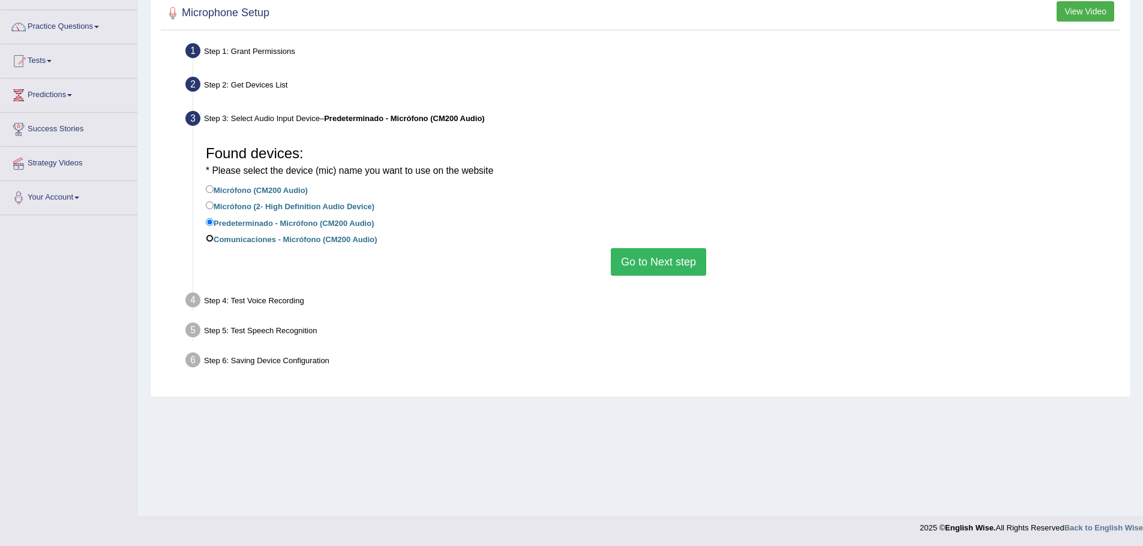
click at [209, 242] on input "Comunicaciones - Micrófono (CM200 Audio)" at bounding box center [210, 238] width 8 height 8
radio input "true"
click at [619, 261] on button "Go to Next step" at bounding box center [658, 262] width 95 height 28
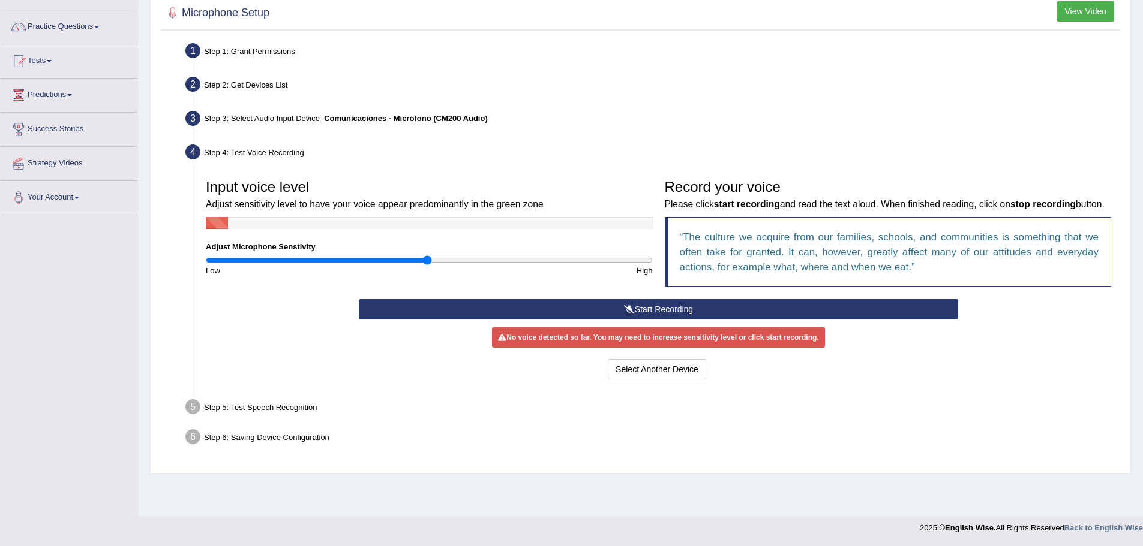
click at [665, 320] on button "Start Recording" at bounding box center [658, 309] width 599 height 20
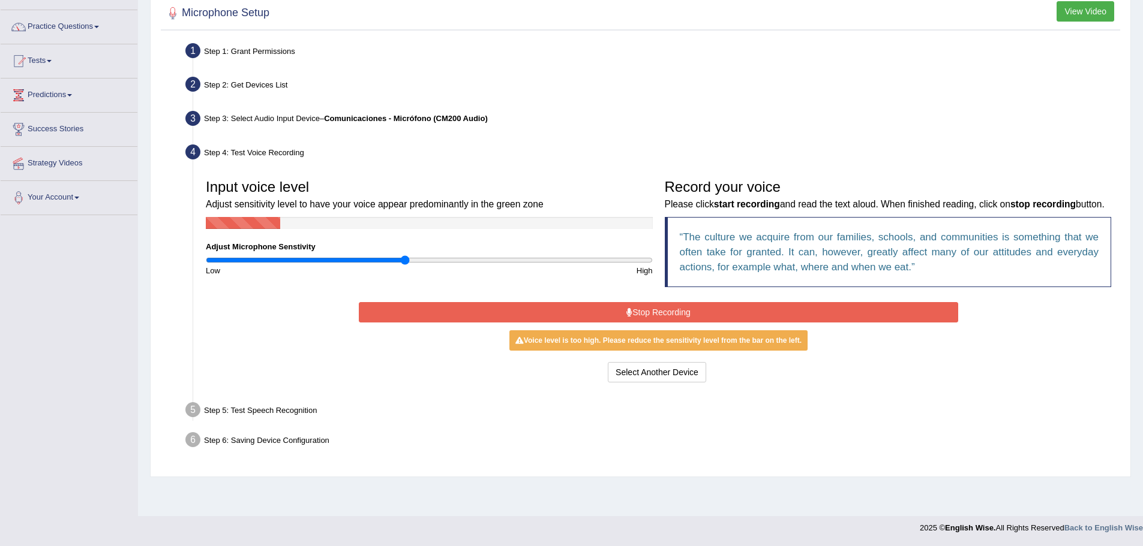
click at [404, 260] on input "range" at bounding box center [429, 260] width 447 height 10
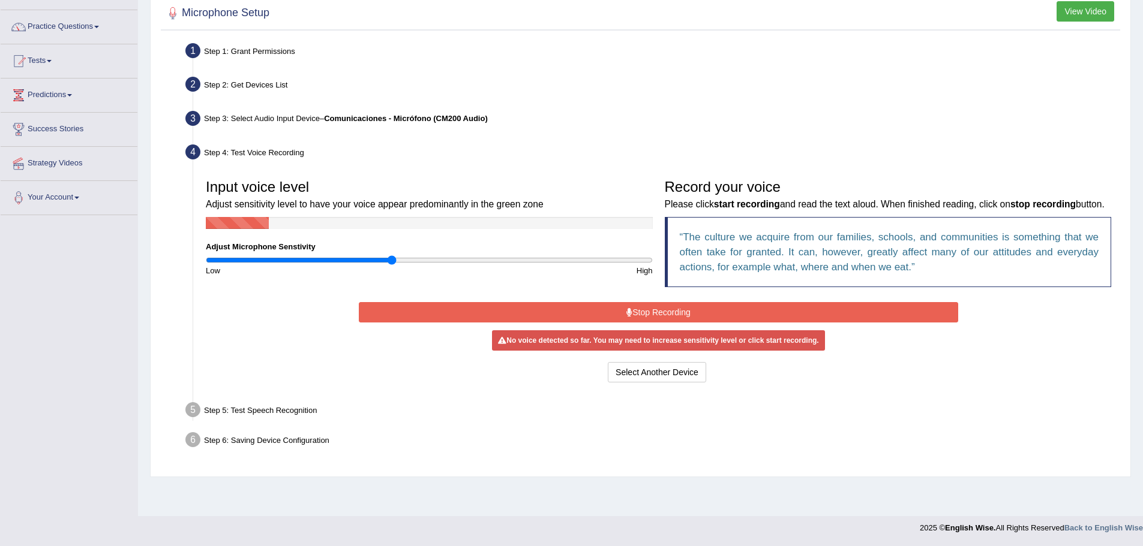
click at [390, 260] on input "range" at bounding box center [429, 260] width 447 height 10
drag, startPoint x: 381, startPoint y: 261, endPoint x: 363, endPoint y: 261, distance: 18.0
click at [378, 261] on input "range" at bounding box center [429, 260] width 447 height 10
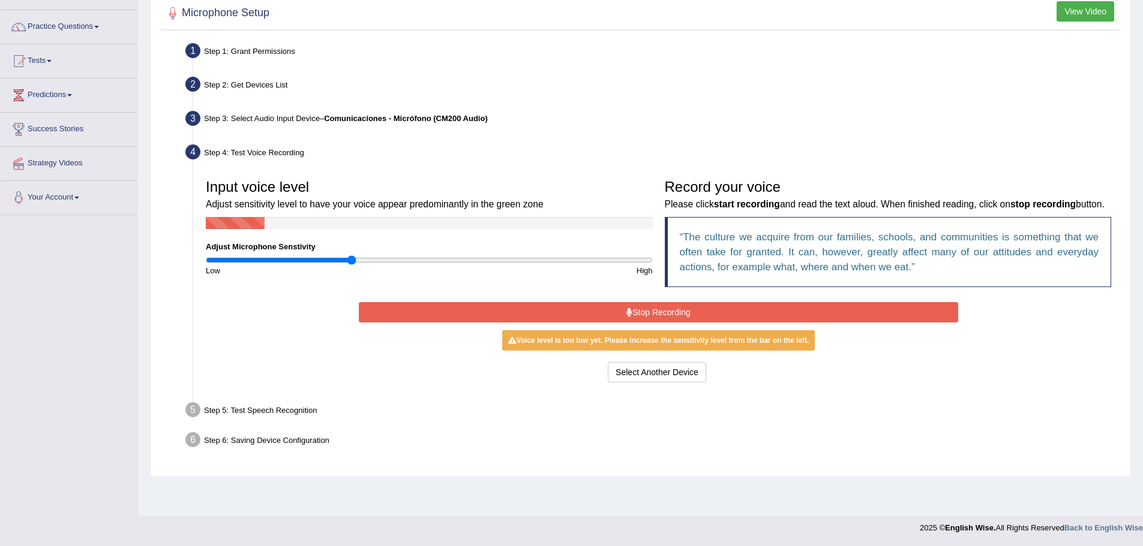
click at [351, 258] on input "range" at bounding box center [429, 260] width 447 height 10
click at [310, 261] on input "range" at bounding box center [429, 260] width 447 height 10
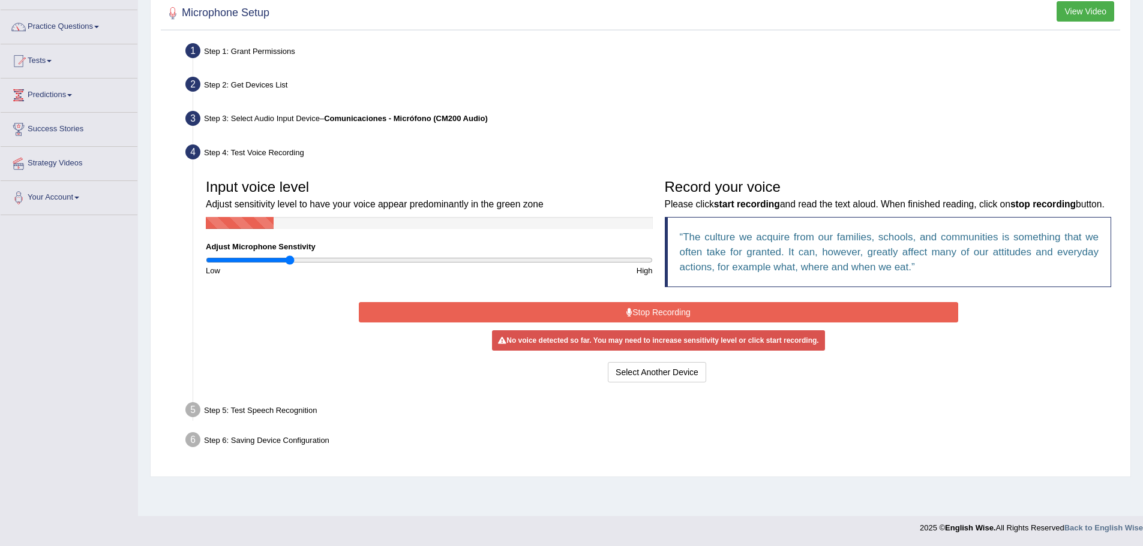
click at [290, 258] on input "range" at bounding box center [429, 260] width 447 height 10
click at [273, 257] on input "range" at bounding box center [429, 260] width 447 height 10
click at [363, 273] on div "Low" at bounding box center [314, 270] width 229 height 11
click at [376, 260] on input "range" at bounding box center [429, 260] width 447 height 10
drag, startPoint x: 440, startPoint y: 260, endPoint x: 473, endPoint y: 261, distance: 33.0
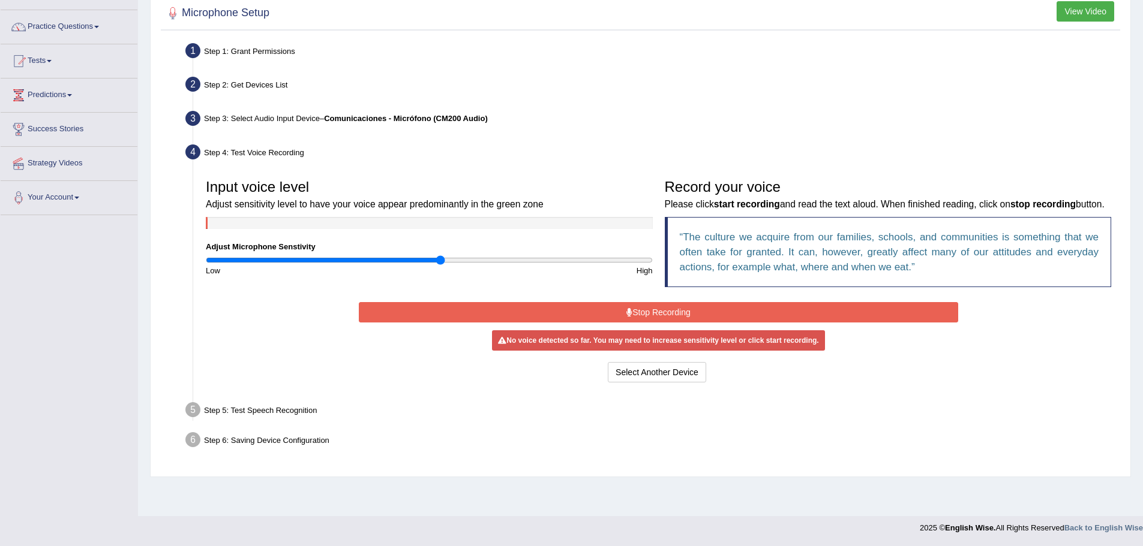
click at [442, 260] on input "range" at bounding box center [429, 260] width 447 height 10
drag, startPoint x: 494, startPoint y: 261, endPoint x: 511, endPoint y: 261, distance: 17.4
click at [494, 261] on input "range" at bounding box center [429, 260] width 447 height 10
click at [527, 261] on input "range" at bounding box center [429, 260] width 447 height 10
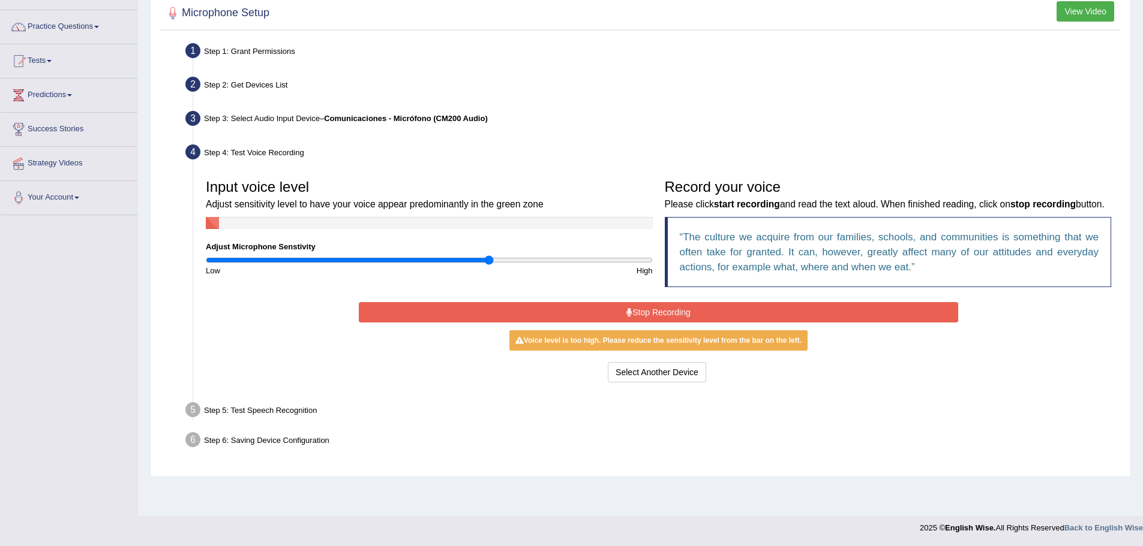
type input "1.28"
click at [489, 260] on input "range" at bounding box center [429, 260] width 447 height 10
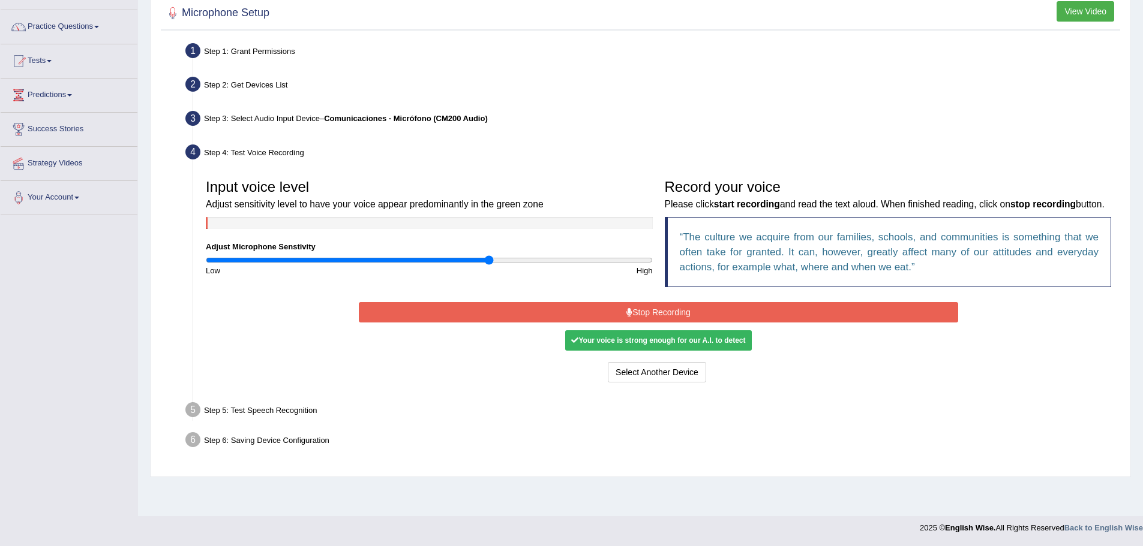
click at [632, 323] on button "Stop Recording" at bounding box center [658, 312] width 599 height 20
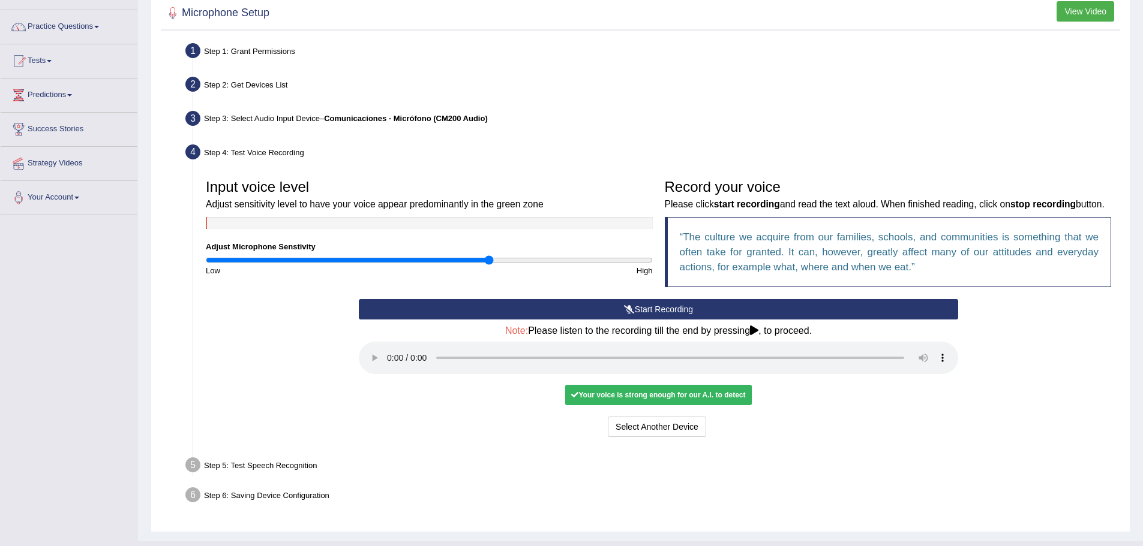
click at [669, 405] on div "Your voice is strong enough for our A.I. to detect" at bounding box center [658, 395] width 186 height 20
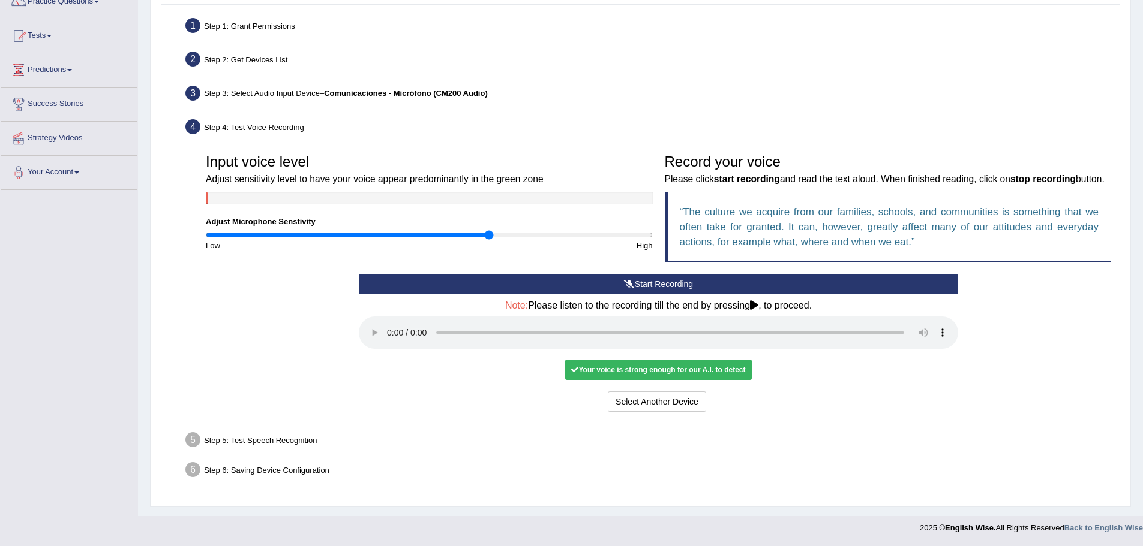
click at [248, 439] on div "Step 5: Test Speech Recognition" at bounding box center [652, 442] width 945 height 26
click at [757, 306] on icon at bounding box center [754, 305] width 8 height 10
click at [732, 370] on div "Your voice is strong enough for our A.I. to detect" at bounding box center [658, 370] width 186 height 20
click at [642, 400] on button "Select Another Device" at bounding box center [657, 402] width 98 height 20
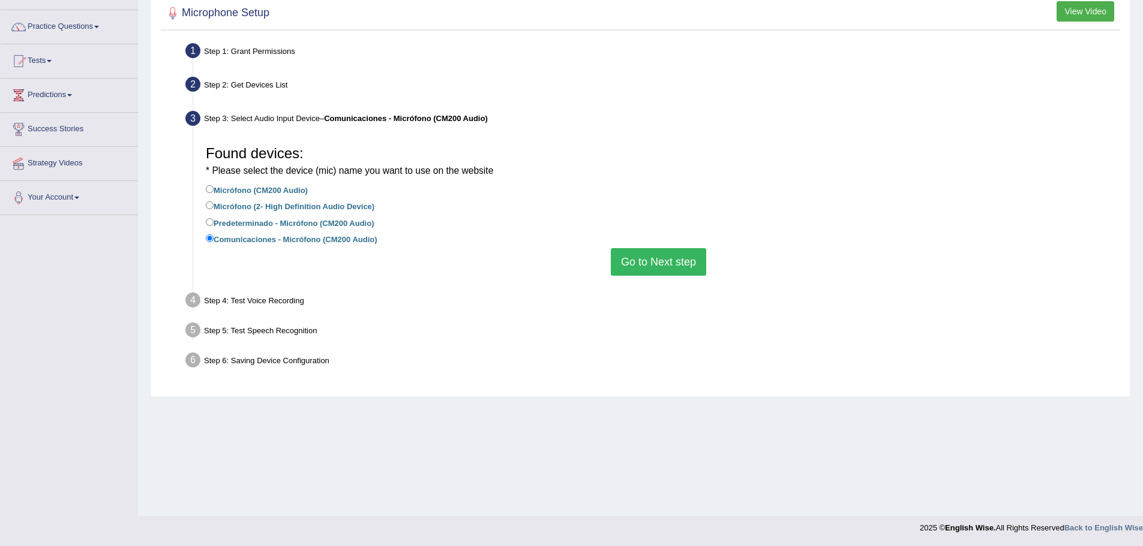
scroll to position [0, 0]
